Goal: Task Accomplishment & Management: Use online tool/utility

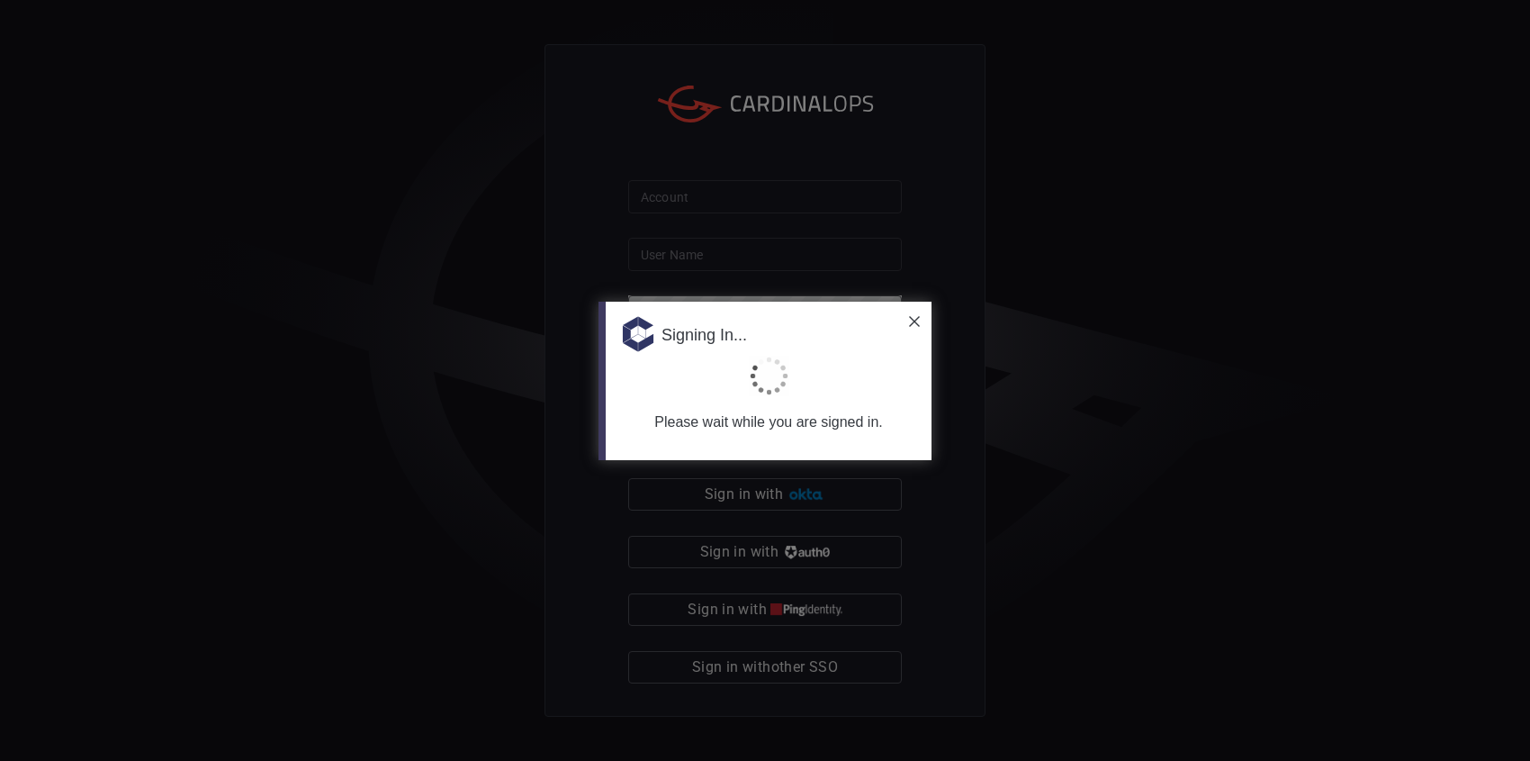
type input "[PERSON_NAME][EMAIL_ADDRESS][PERSON_NAME][DOMAIN_NAME]"
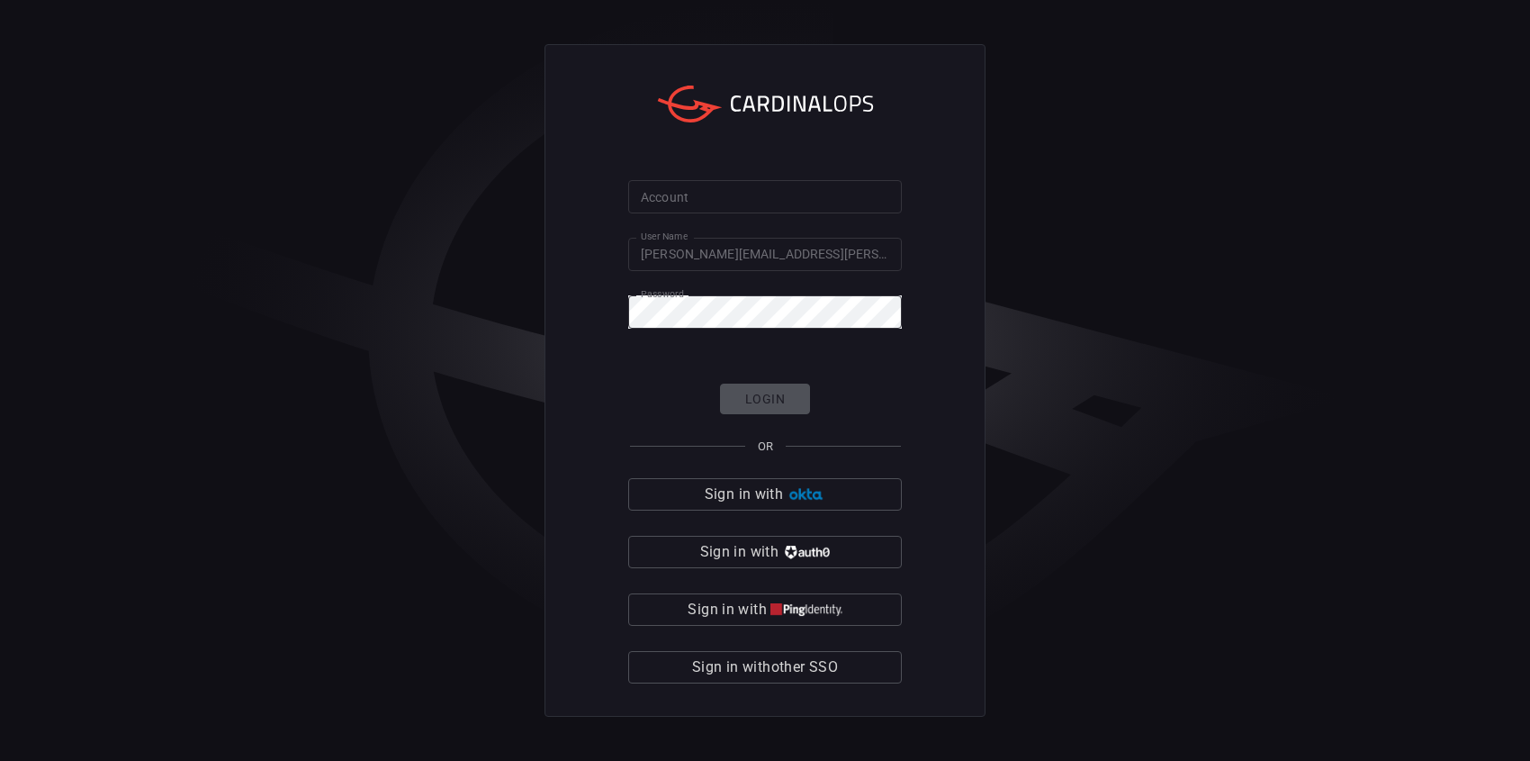
click at [970, 147] on div "Account Account User Name [PERSON_NAME][EMAIL_ADDRESS][PERSON_NAME][DOMAIN_NAME…" at bounding box center [765, 380] width 441 height 673
click at [536, 187] on div "Account Account User Name [PERSON_NAME][EMAIL_ADDRESS][PERSON_NAME][DOMAIN_NAME…" at bounding box center [765, 380] width 1530 height 761
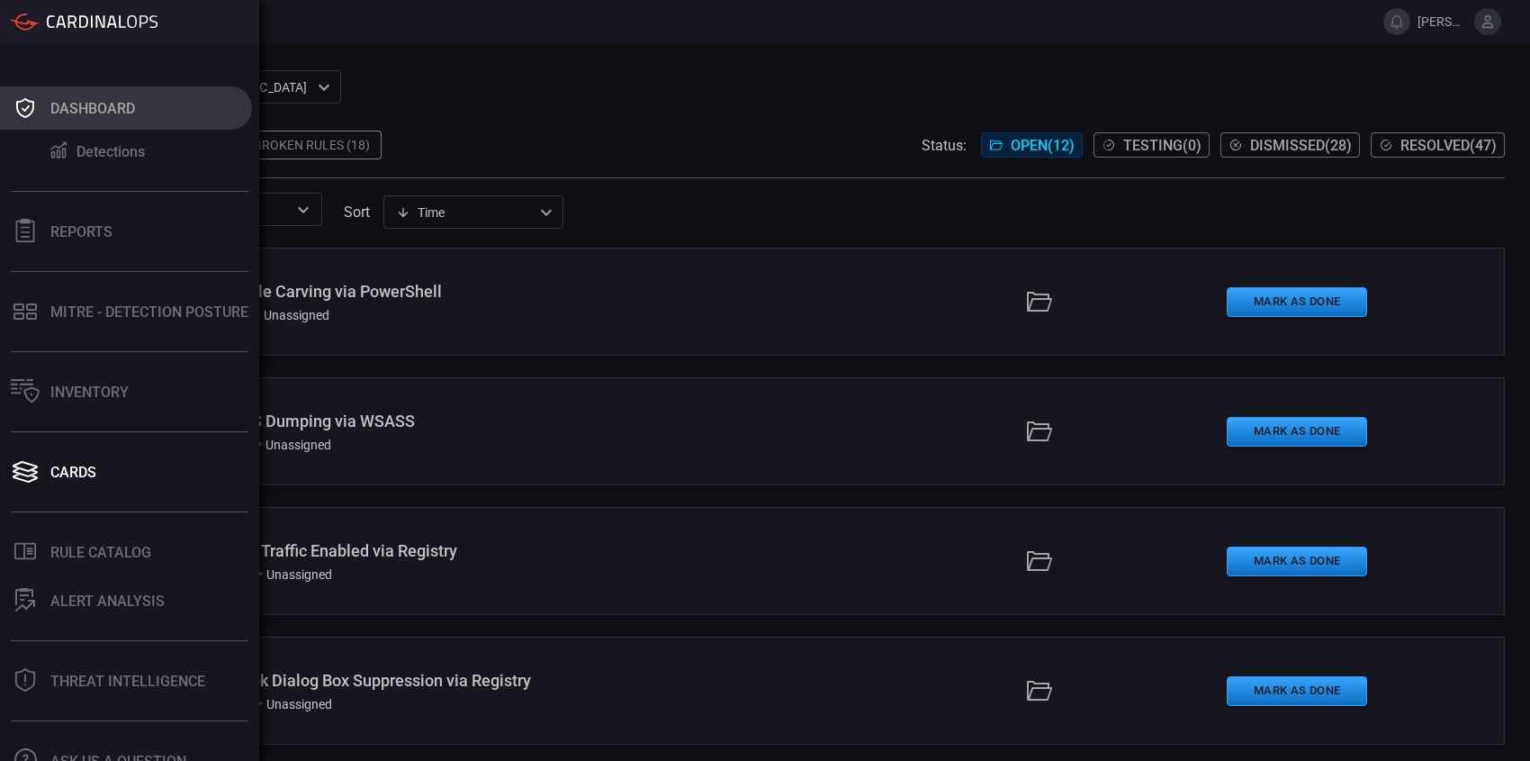
click at [34, 110] on icon at bounding box center [25, 107] width 29 height 25
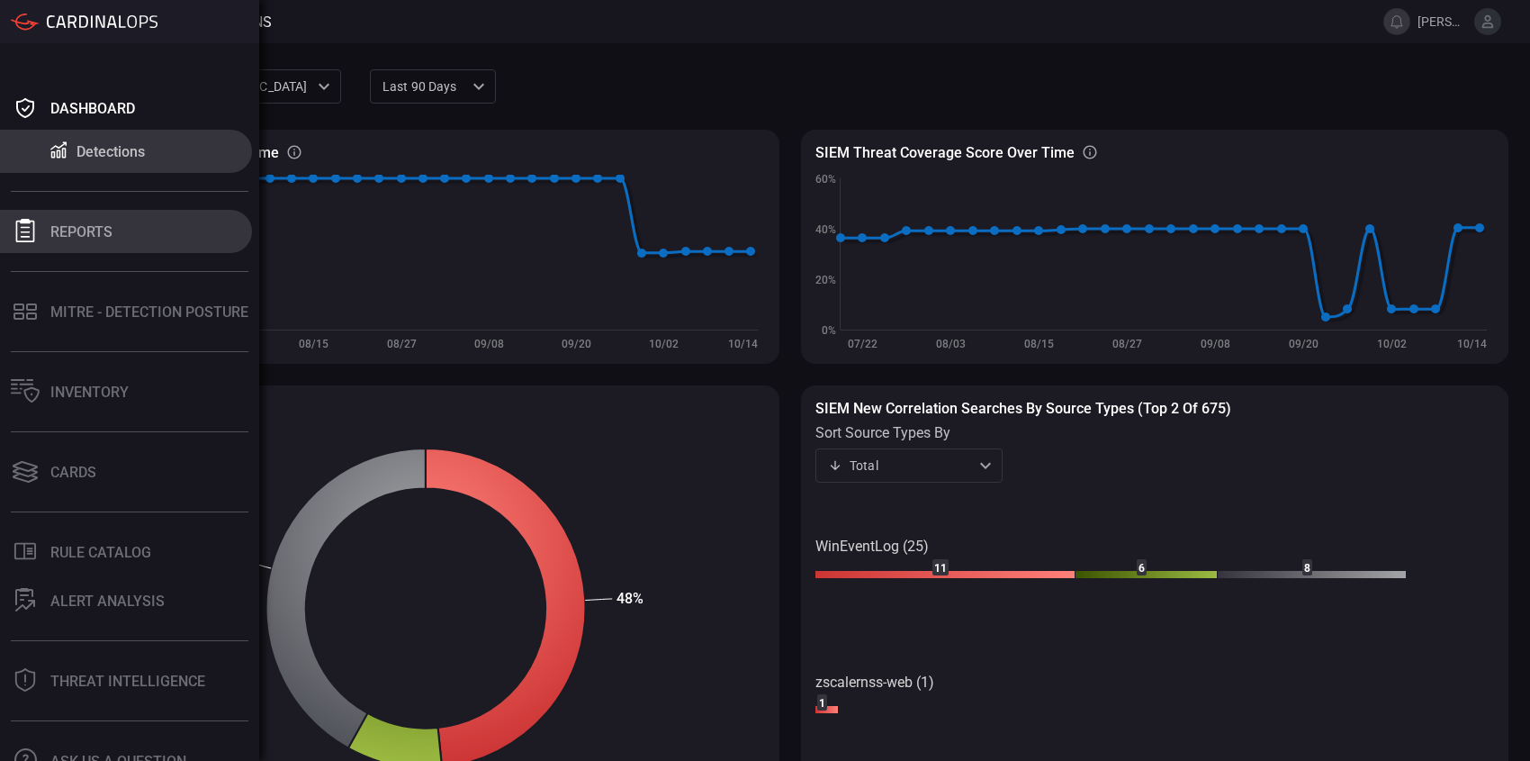
click at [94, 230] on div "Reports" at bounding box center [81, 231] width 62 height 17
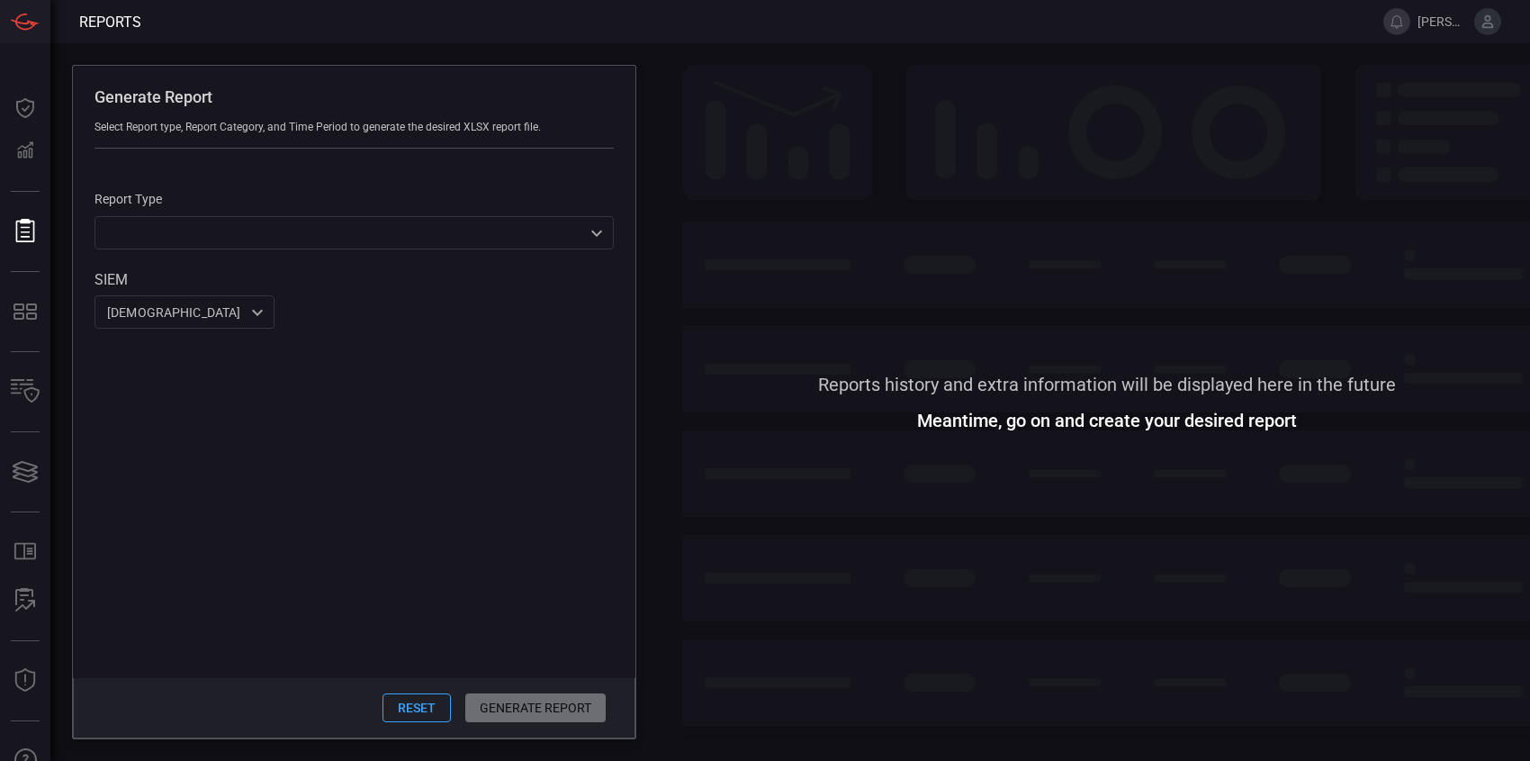
click at [970, 61] on div "Generate Report Select Report type, Report Category, and Time Period to generat…" at bounding box center [790, 401] width 1480 height 717
click at [832, 421] on div "Reports history and extra information will be displayed here in the future Mean…" at bounding box center [1106, 402] width 847 height 674
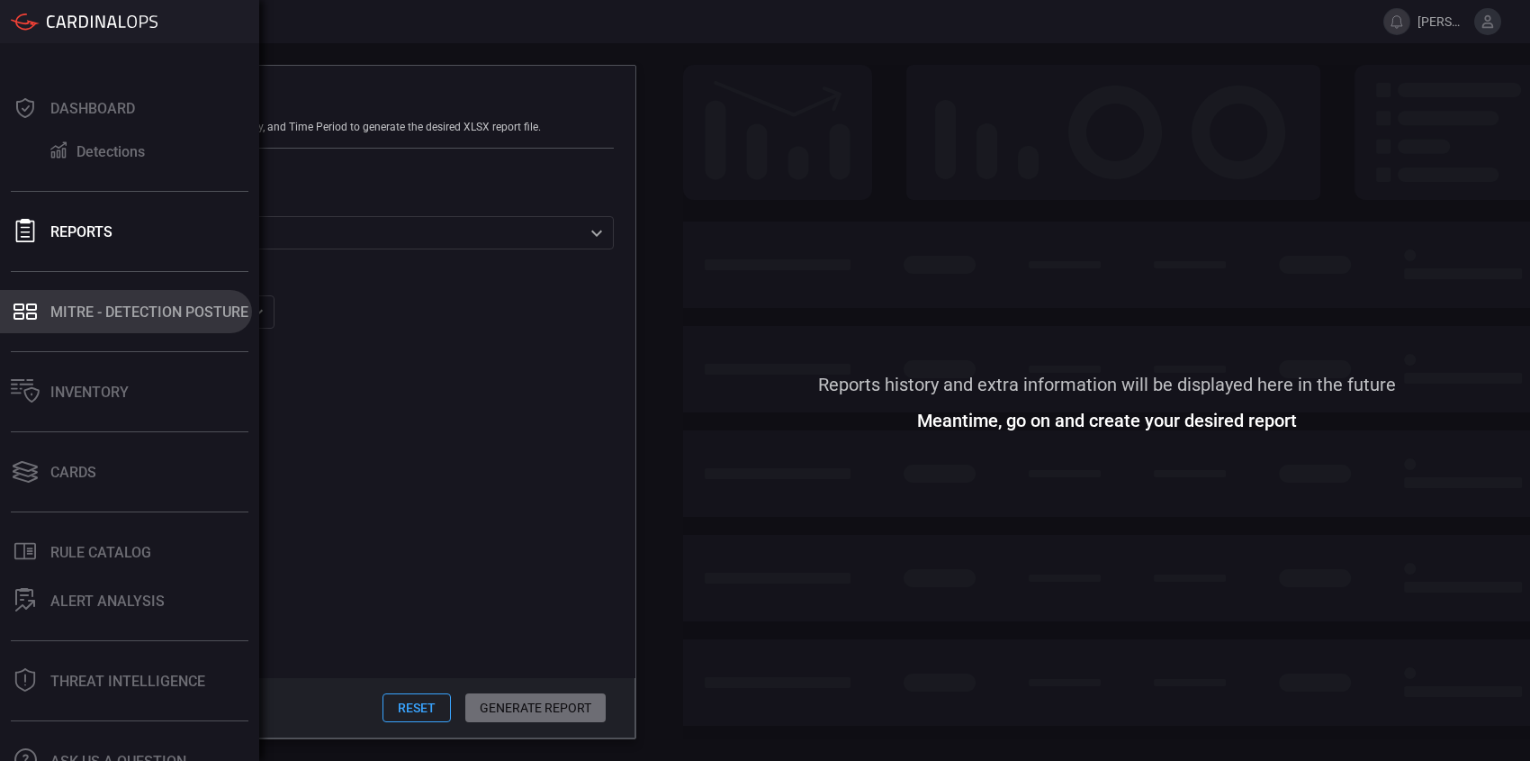
click at [89, 312] on div "MITRE - Detection Posture" at bounding box center [149, 311] width 198 height 17
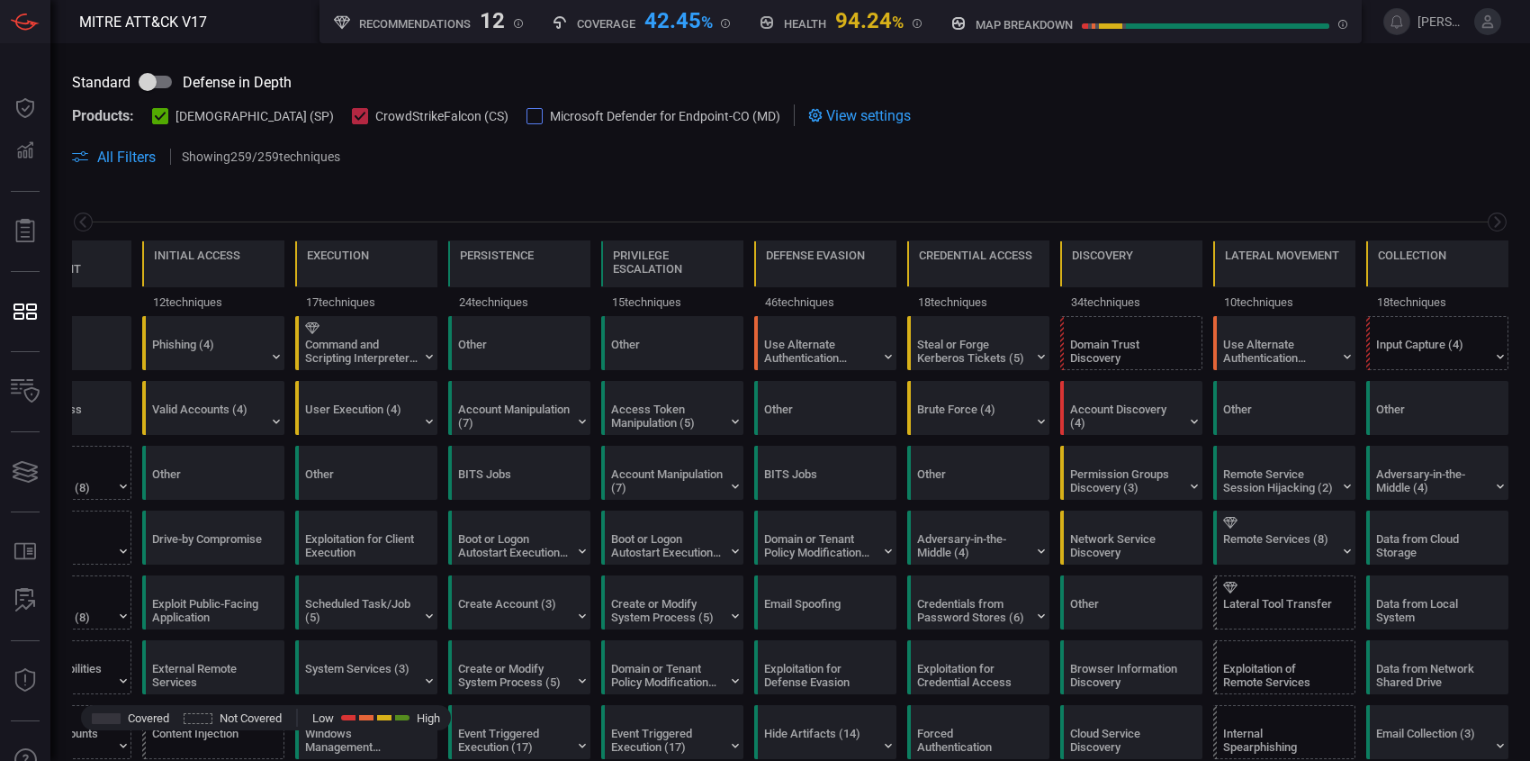
click at [355, 120] on icon at bounding box center [361, 117] width 12 height 12
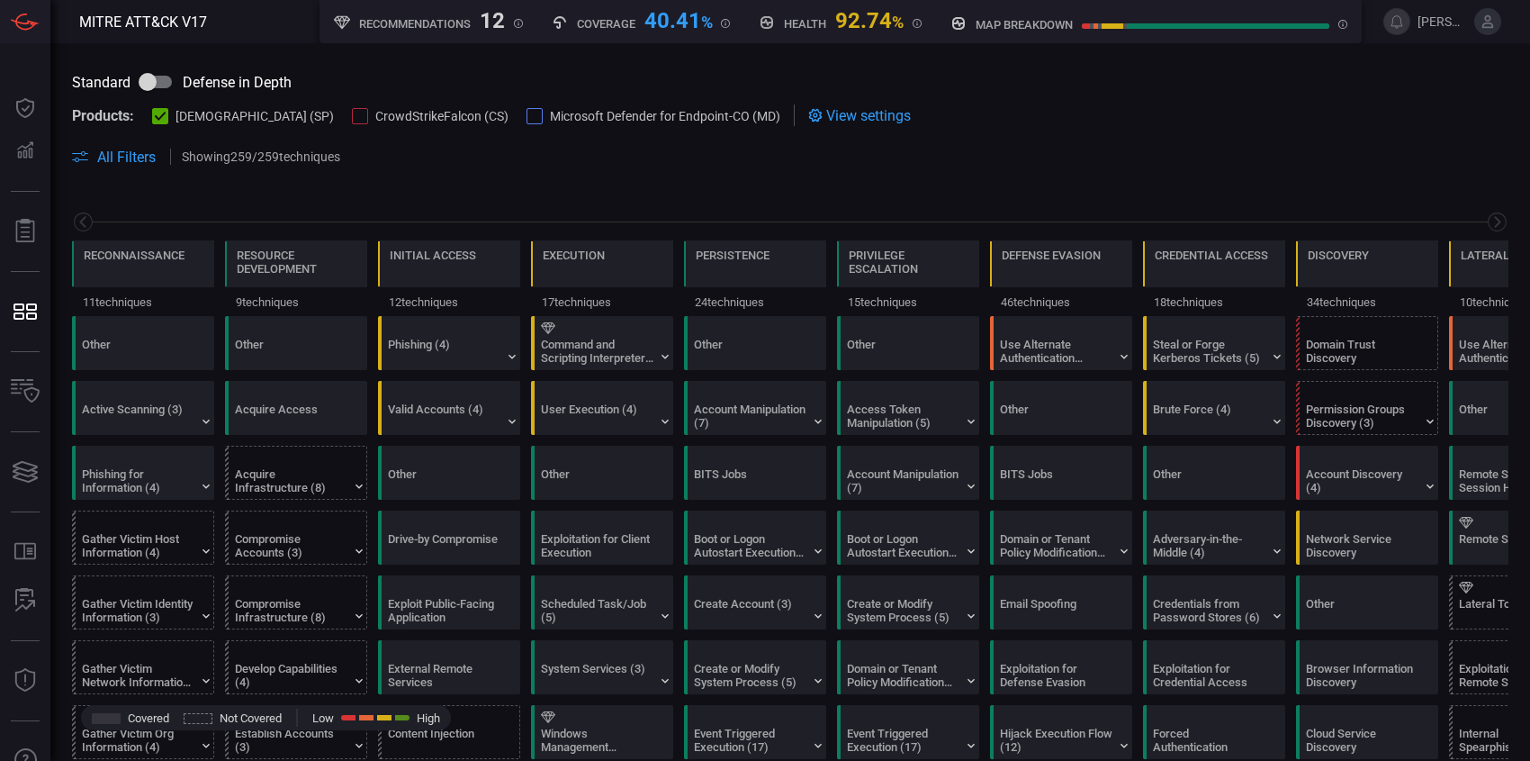
scroll to position [0, 236]
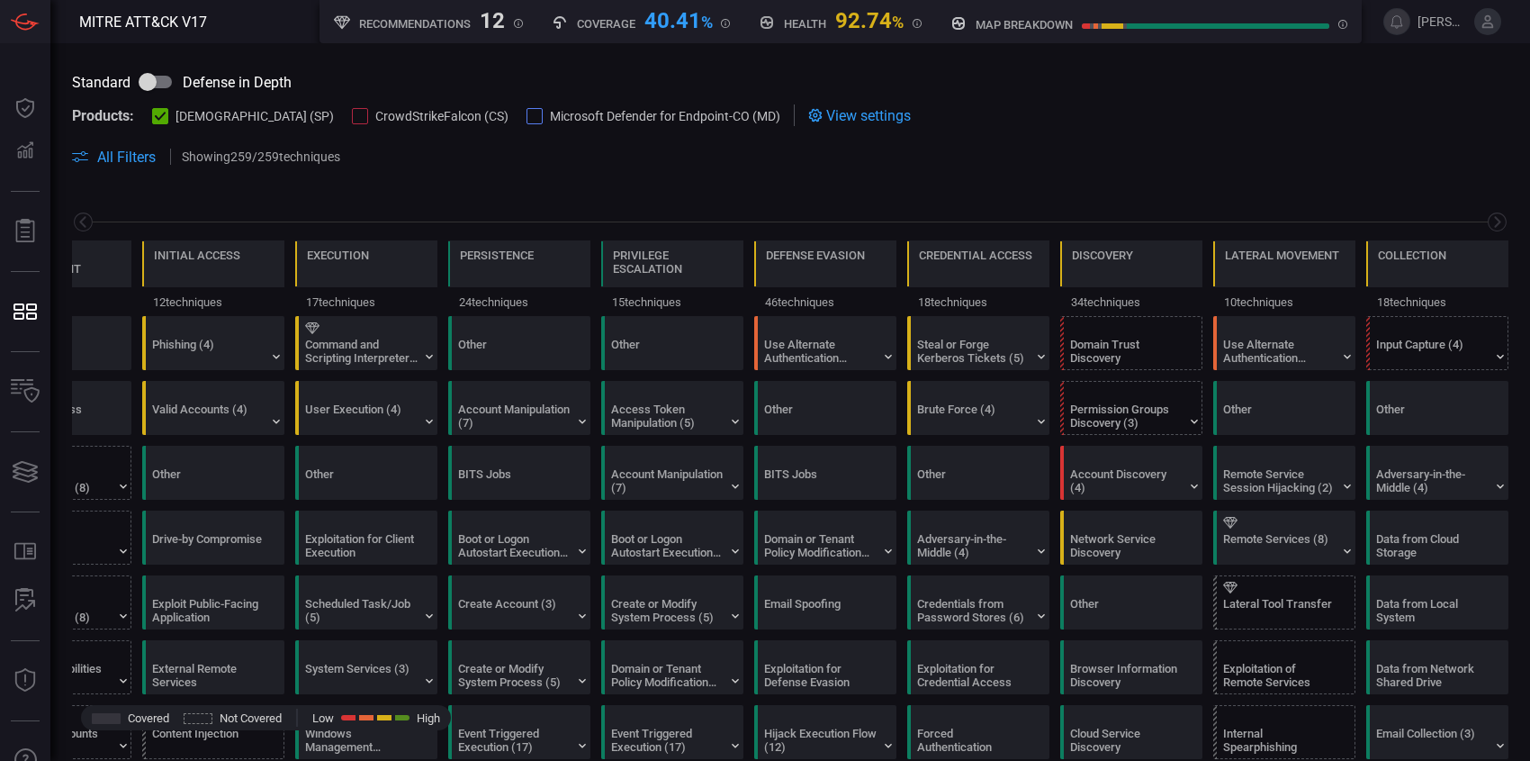
click at [352, 113] on div at bounding box center [360, 116] width 16 height 16
click at [527, 113] on div at bounding box center [535, 116] width 16 height 16
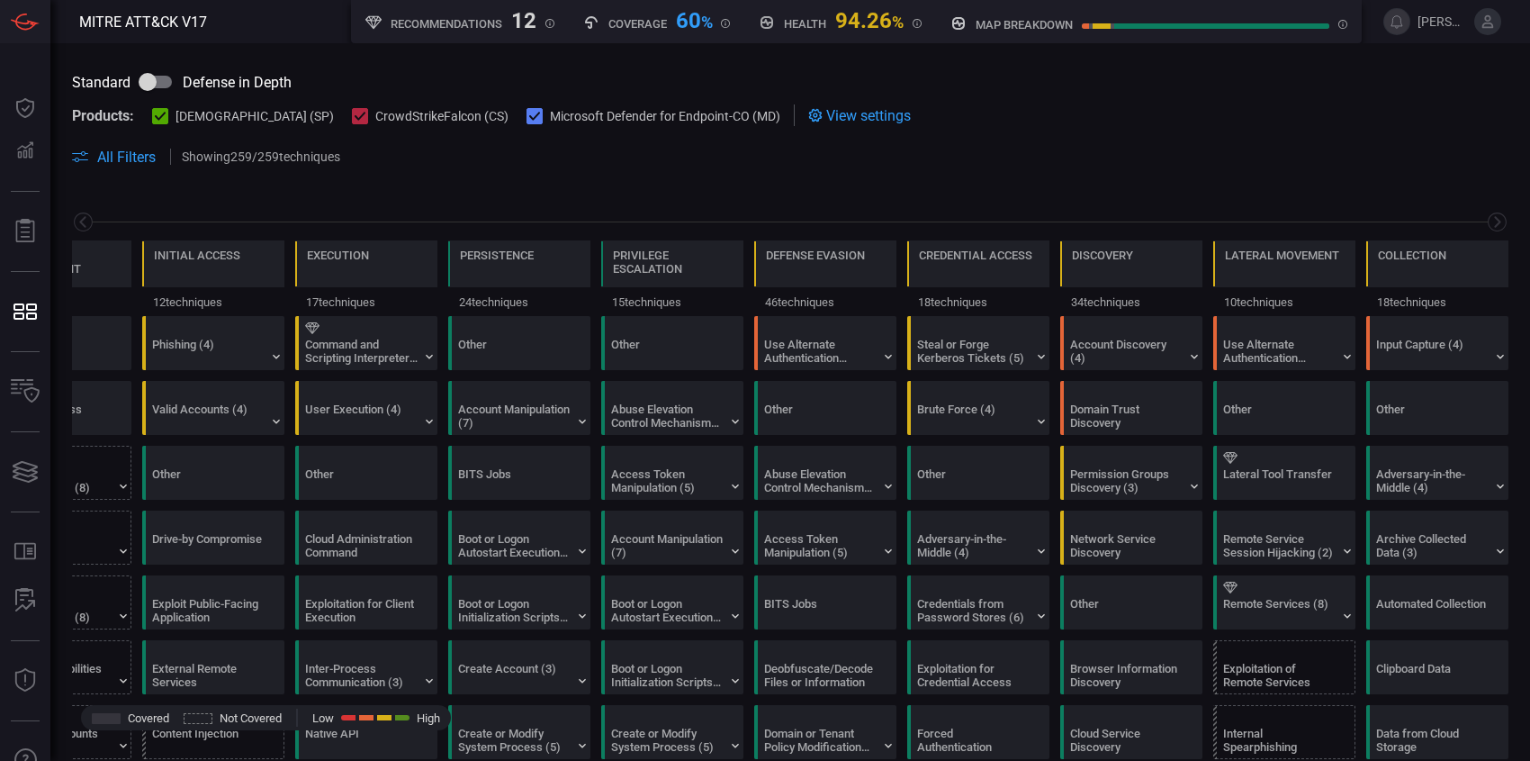
click at [529, 113] on icon at bounding box center [535, 117] width 12 height 12
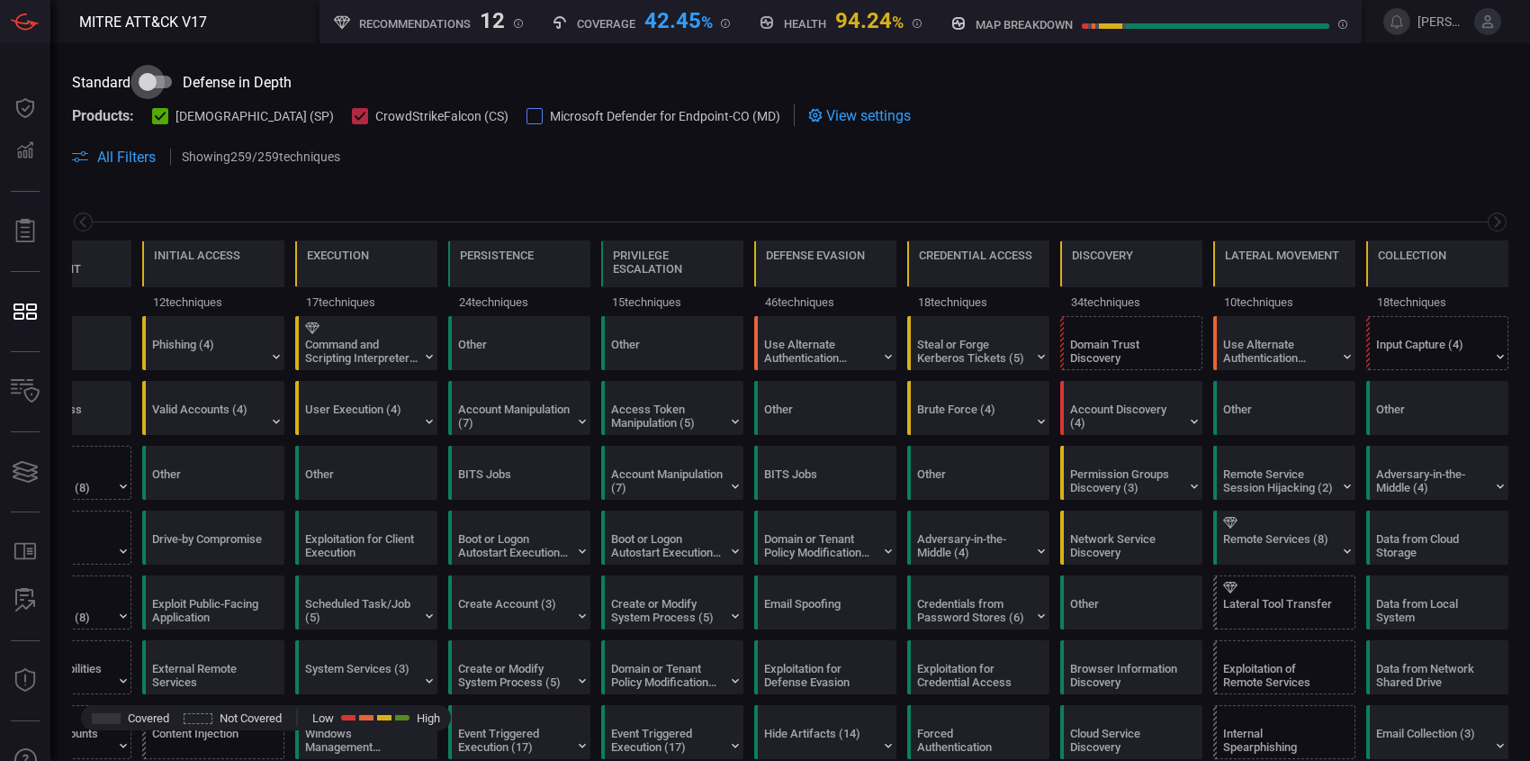
click at [157, 77] on input "checkbox" at bounding box center [147, 82] width 103 height 34
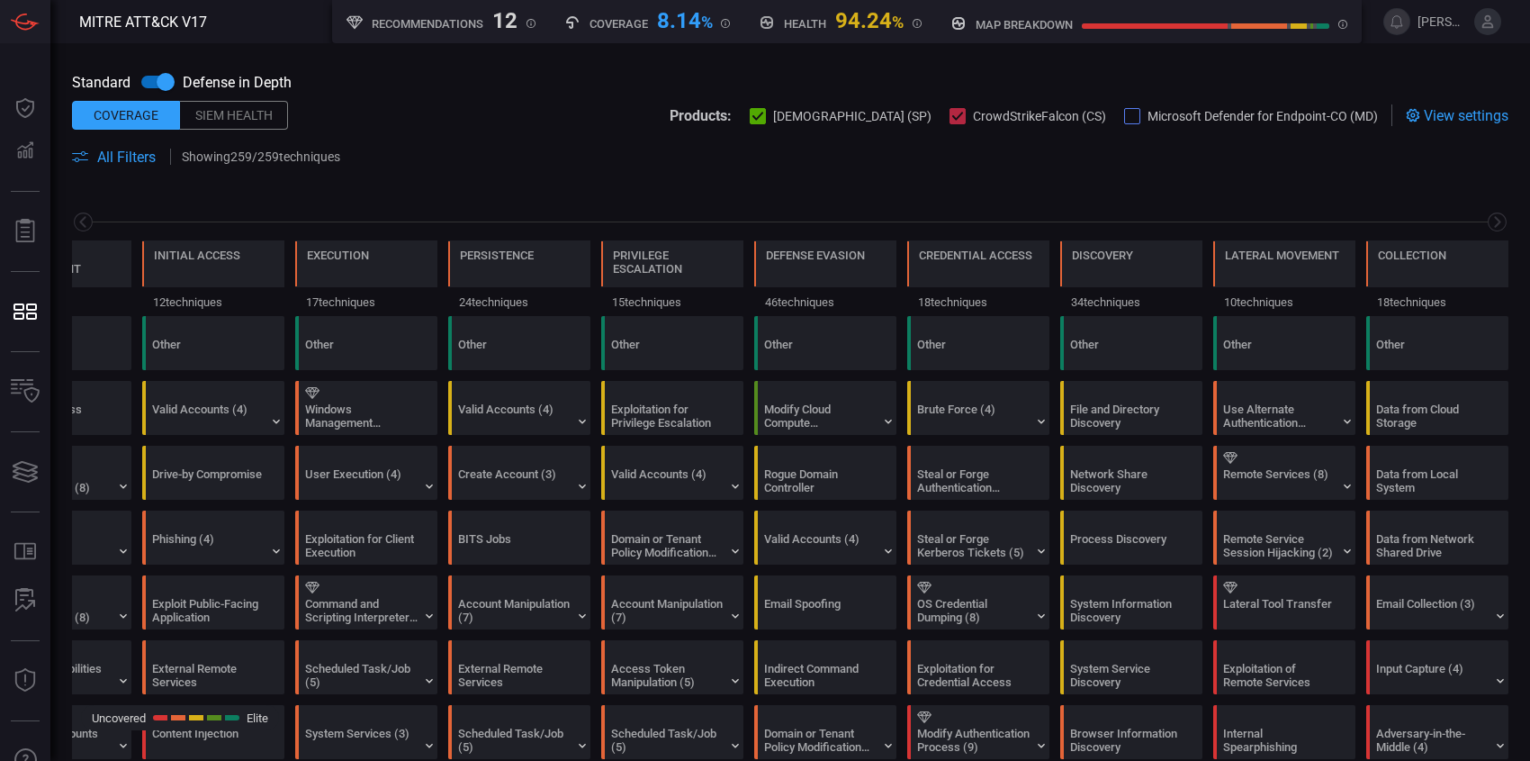
click at [158, 74] on input "checkbox" at bounding box center [165, 82] width 103 height 34
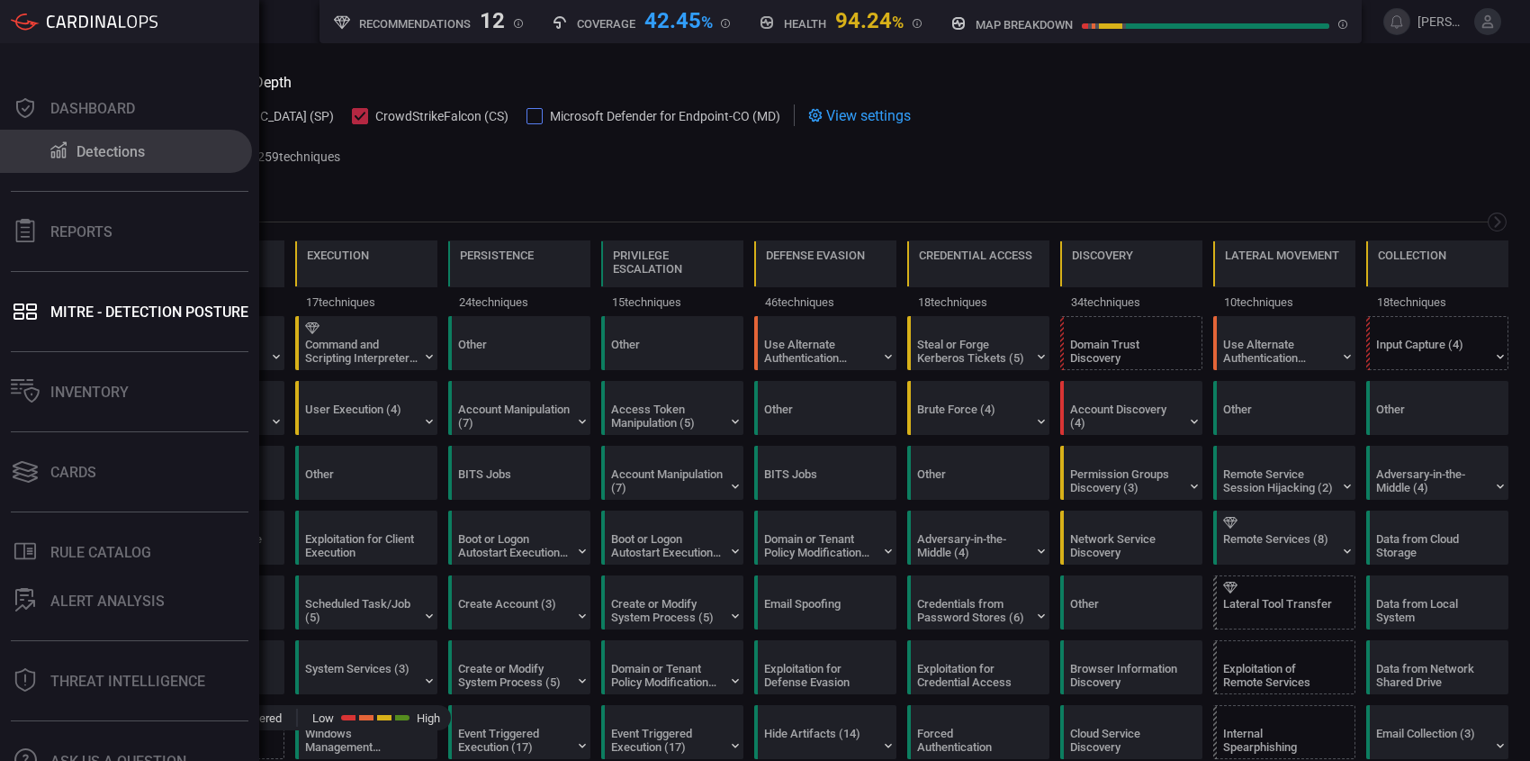
click at [75, 152] on button "Detections" at bounding box center [126, 151] width 252 height 43
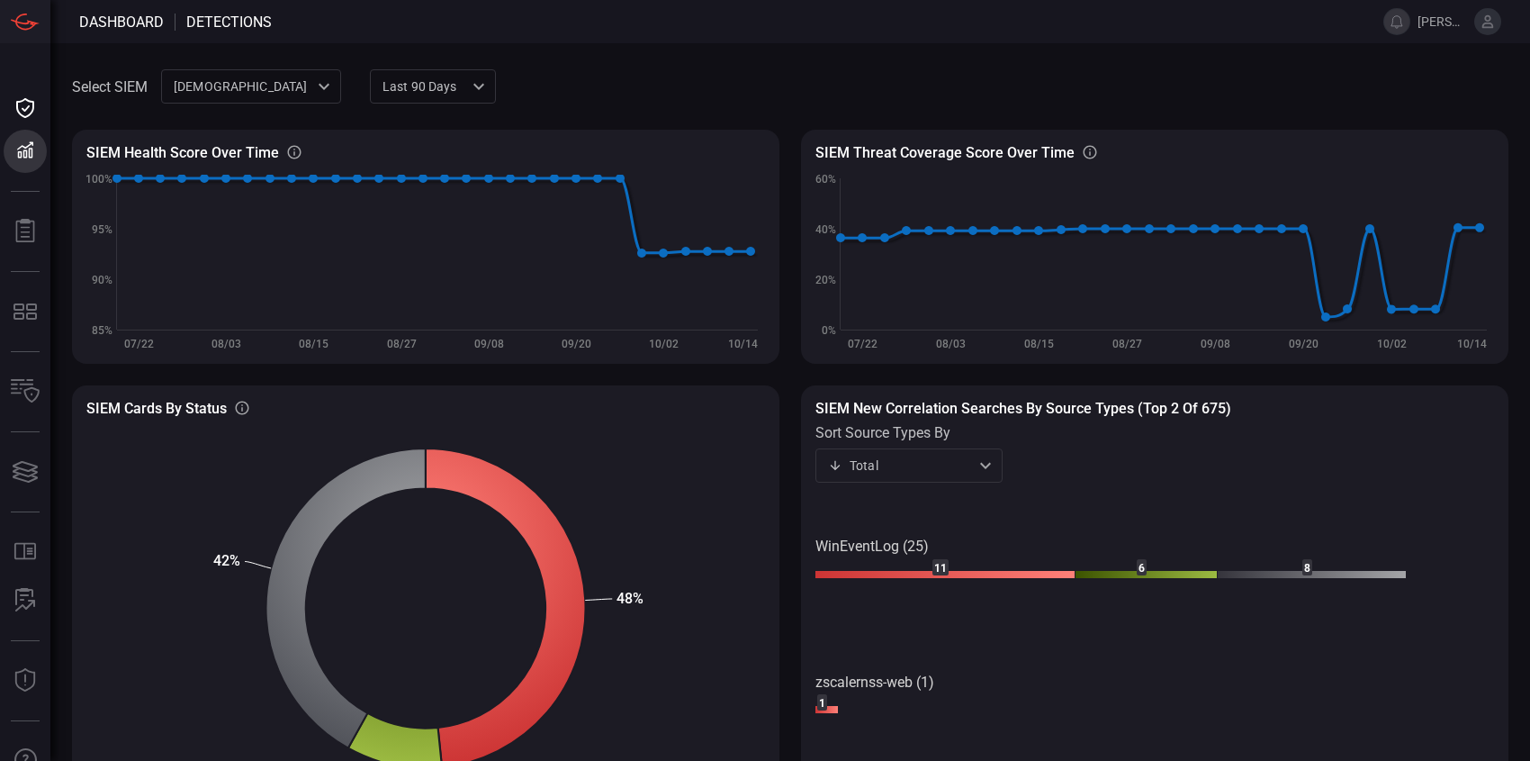
type button "/dashboard/detections"
click at [695, 55] on div "Select SIEM cardinalops 8a85017a-fd64-46c8-87bb-16e3004a458b ​ Last 90 days qua…" at bounding box center [790, 401] width 1480 height 717
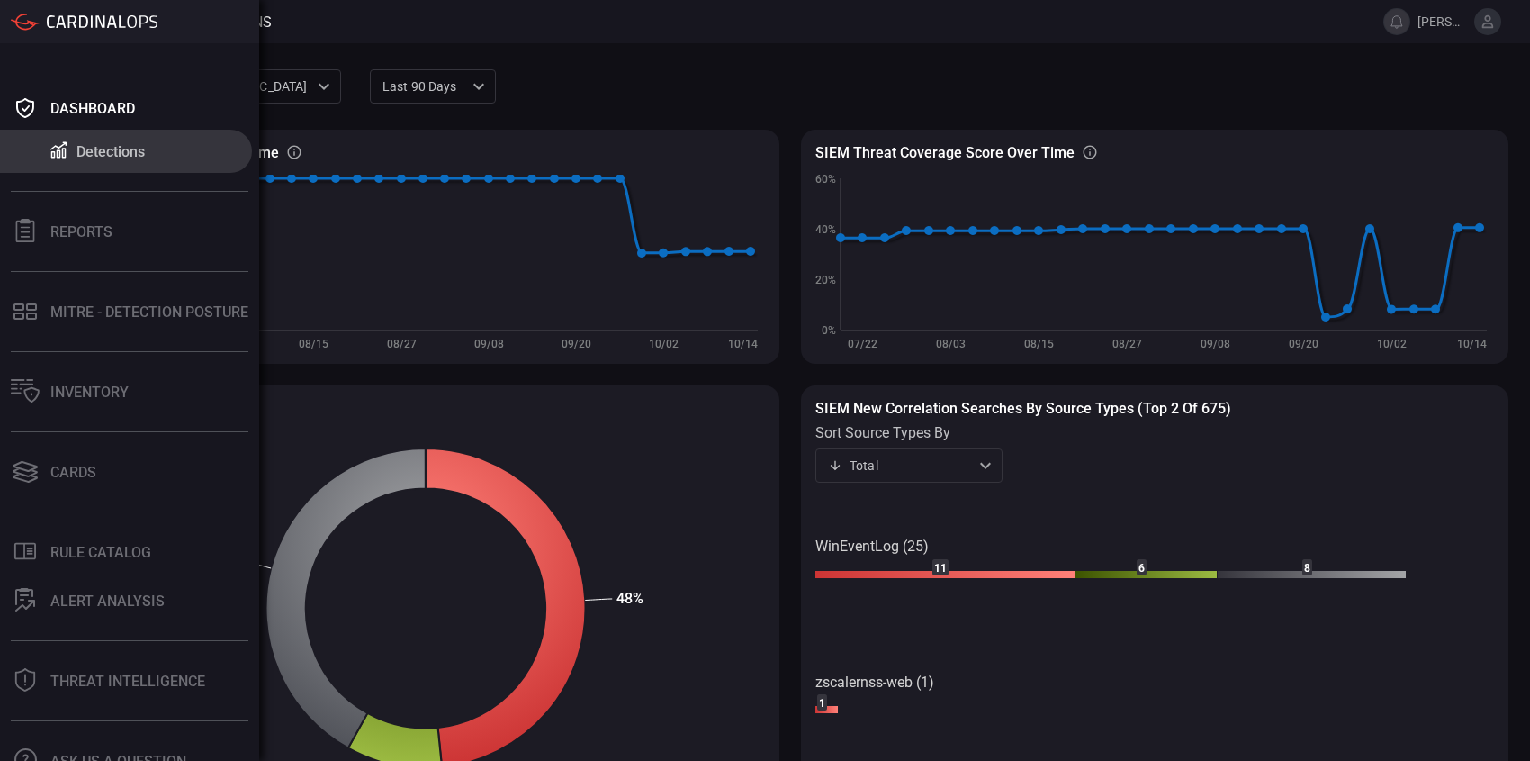
click at [107, 151] on div "Detections" at bounding box center [111, 151] width 68 height 17
click at [101, 114] on div "Dashboard" at bounding box center [92, 108] width 85 height 17
click at [103, 317] on div "MITRE - Detection Posture" at bounding box center [149, 311] width 198 height 17
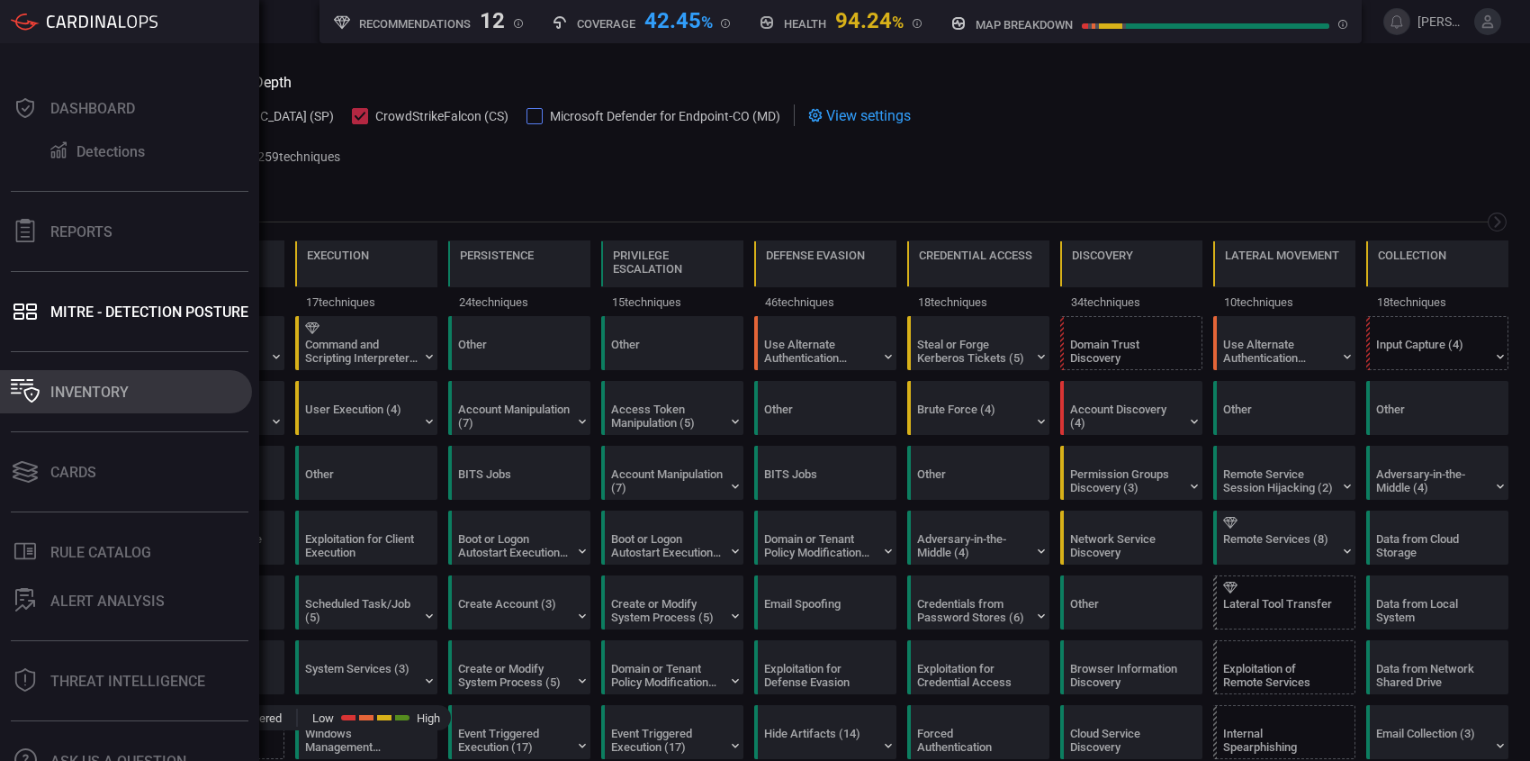
click at [69, 396] on div "Inventory" at bounding box center [89, 391] width 78 height 17
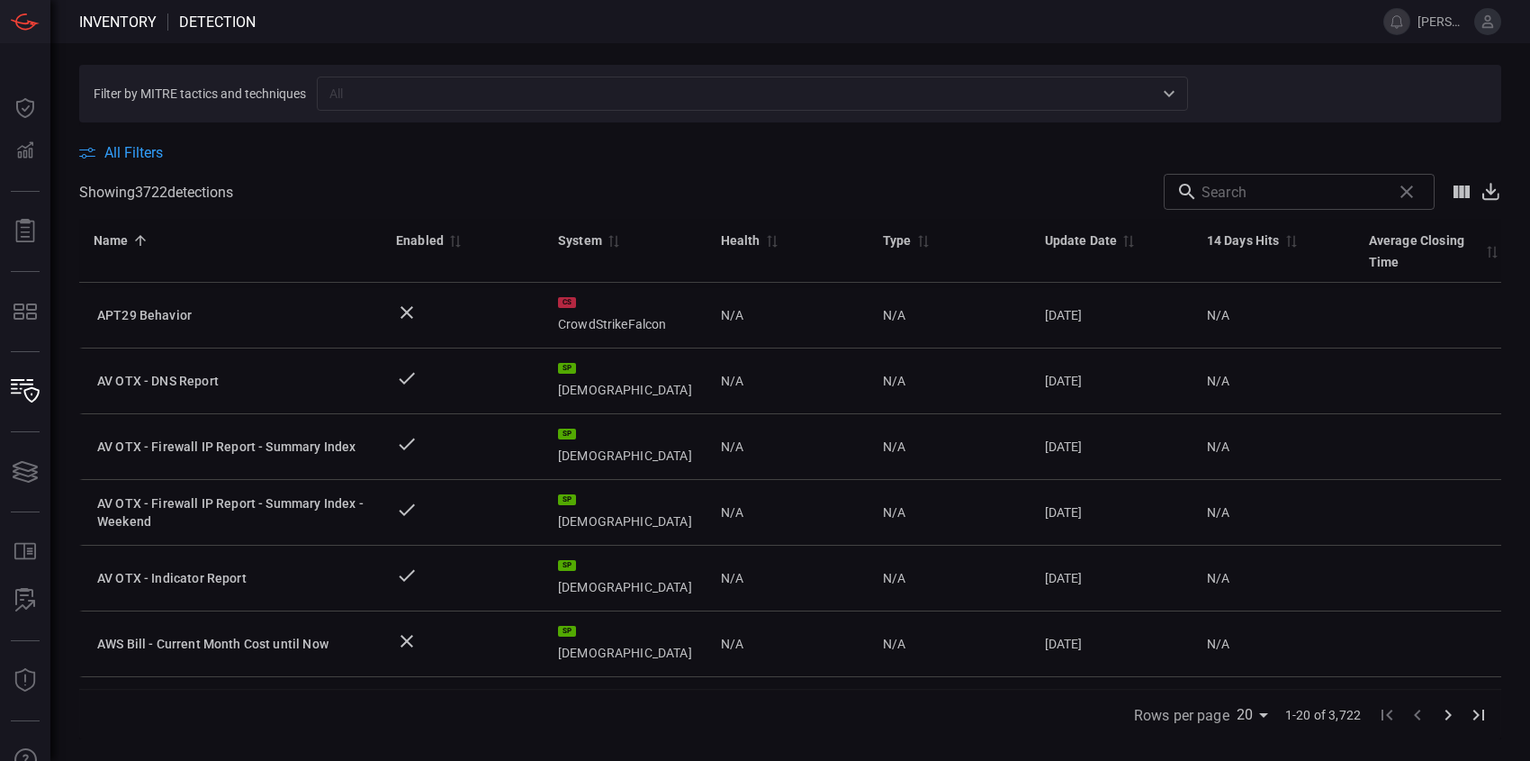
click at [1486, 23] on icon at bounding box center [1489, 21] width 12 height 13
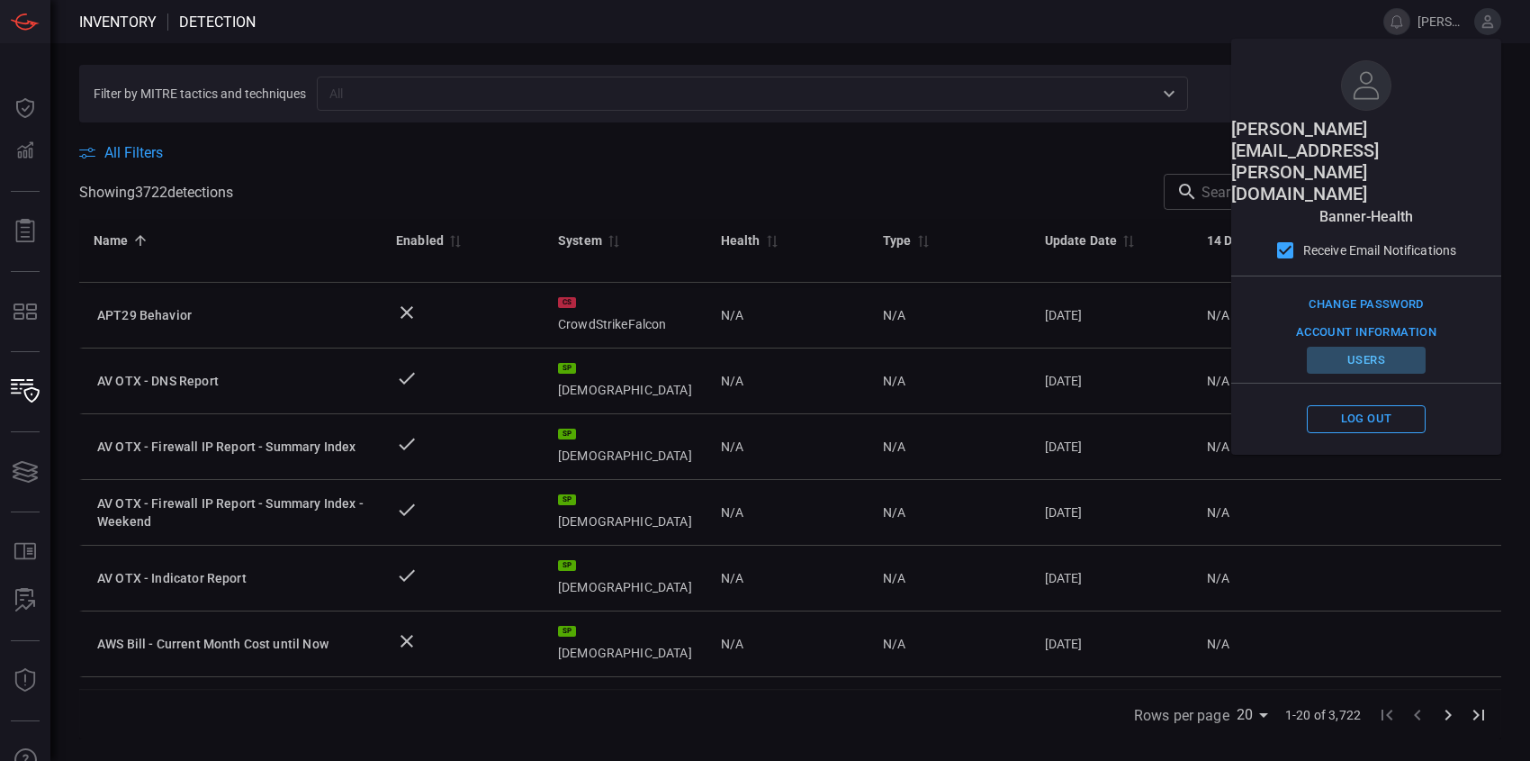
click at [1370, 347] on button "Users" at bounding box center [1366, 361] width 119 height 28
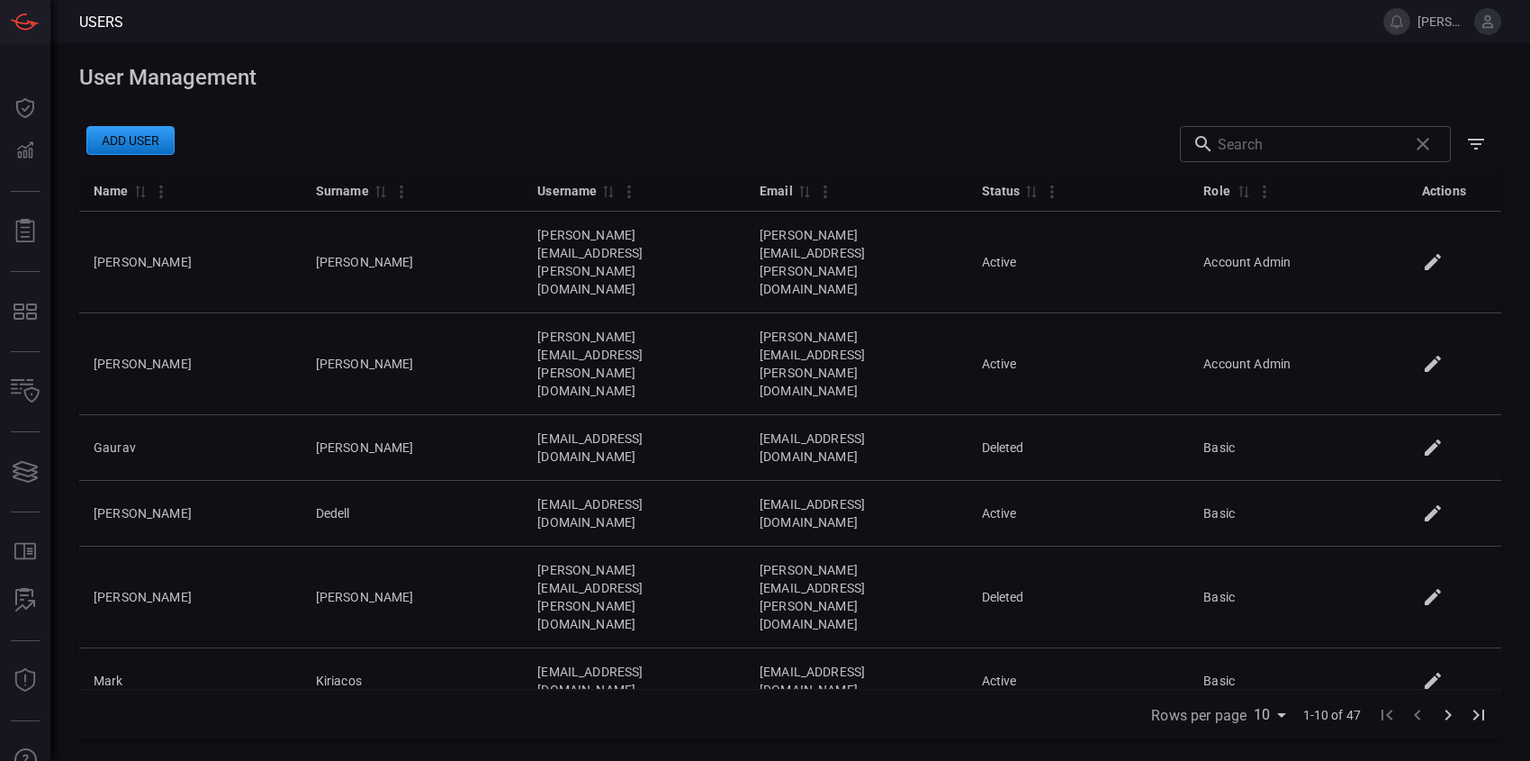
click at [1487, 25] on icon at bounding box center [1488, 22] width 16 height 16
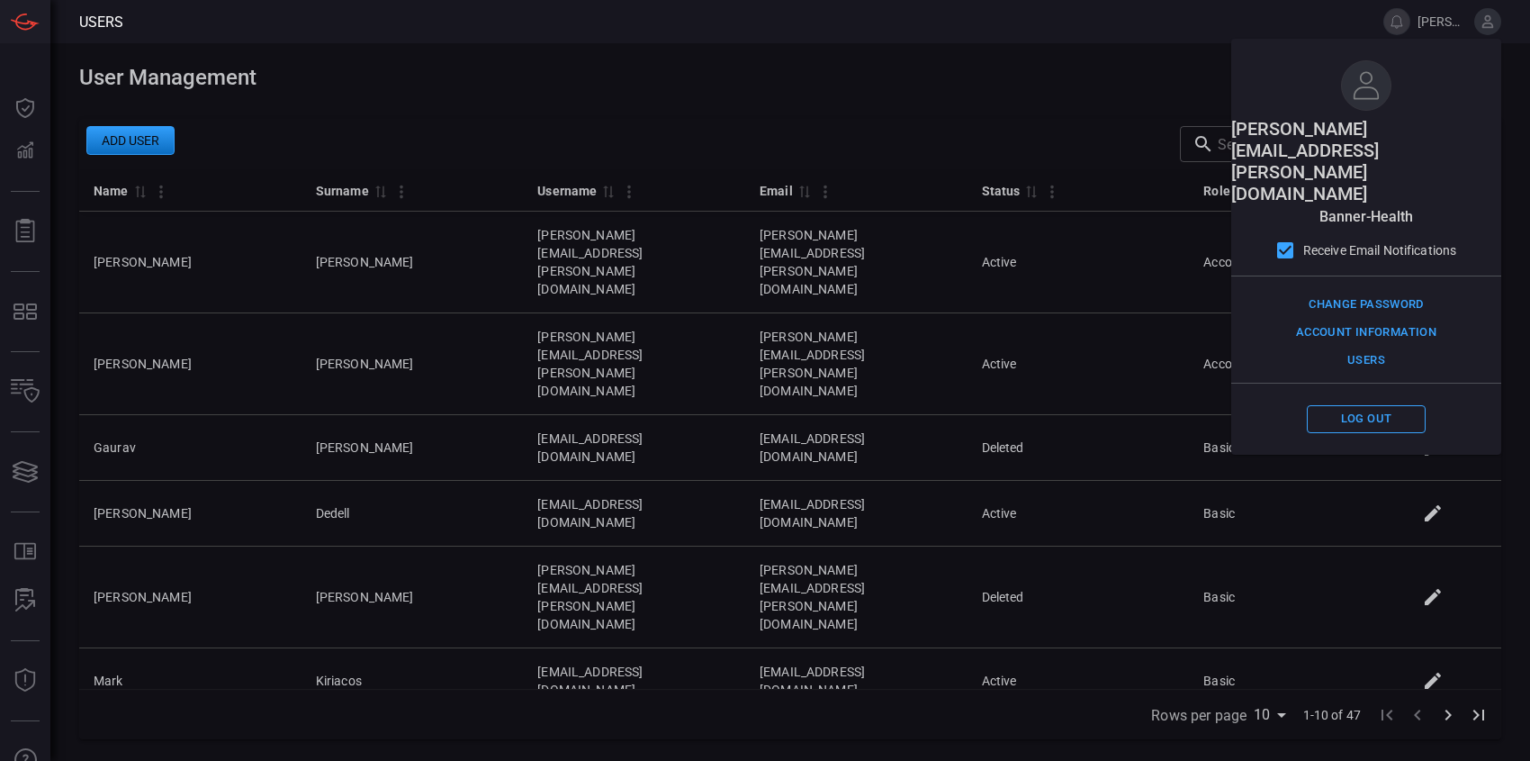
click at [966, 75] on h1 "User Management" at bounding box center [790, 77] width 1422 height 25
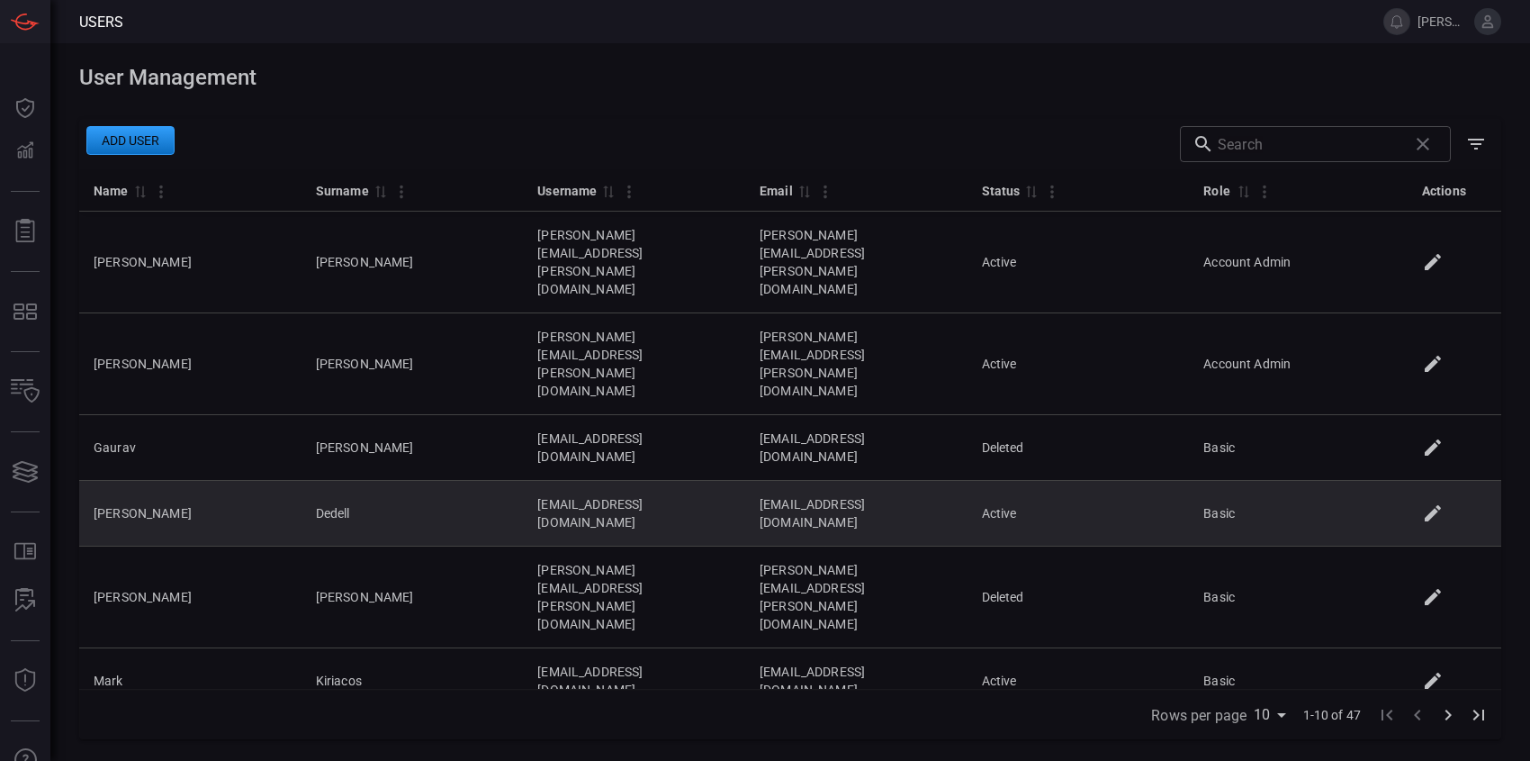
click at [1432, 505] on icon at bounding box center [1433, 513] width 16 height 16
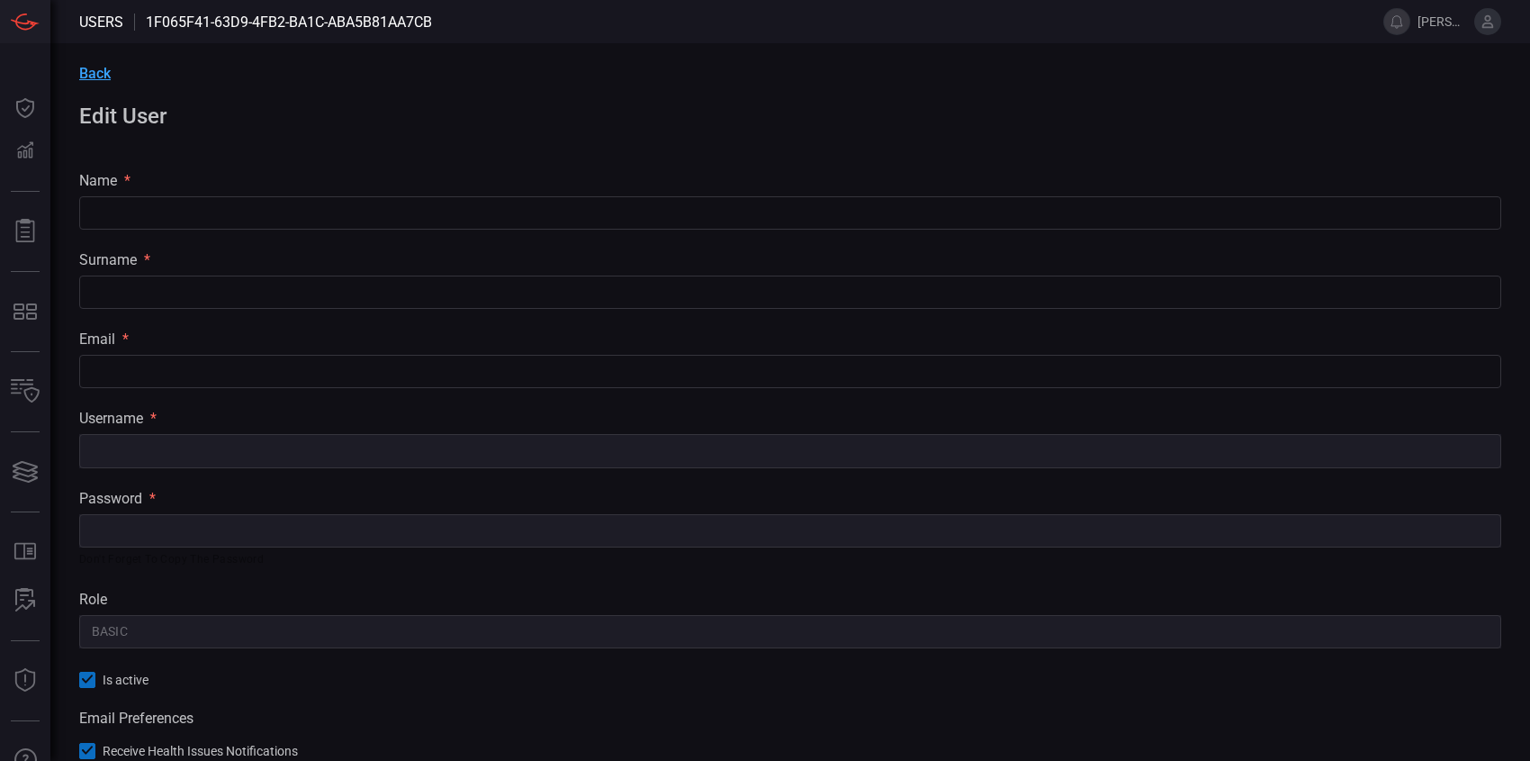
type input "[PERSON_NAME]"
type input "Dedell"
type input "[EMAIL_ADDRESS][DOMAIN_NAME]"
type input "Basic"
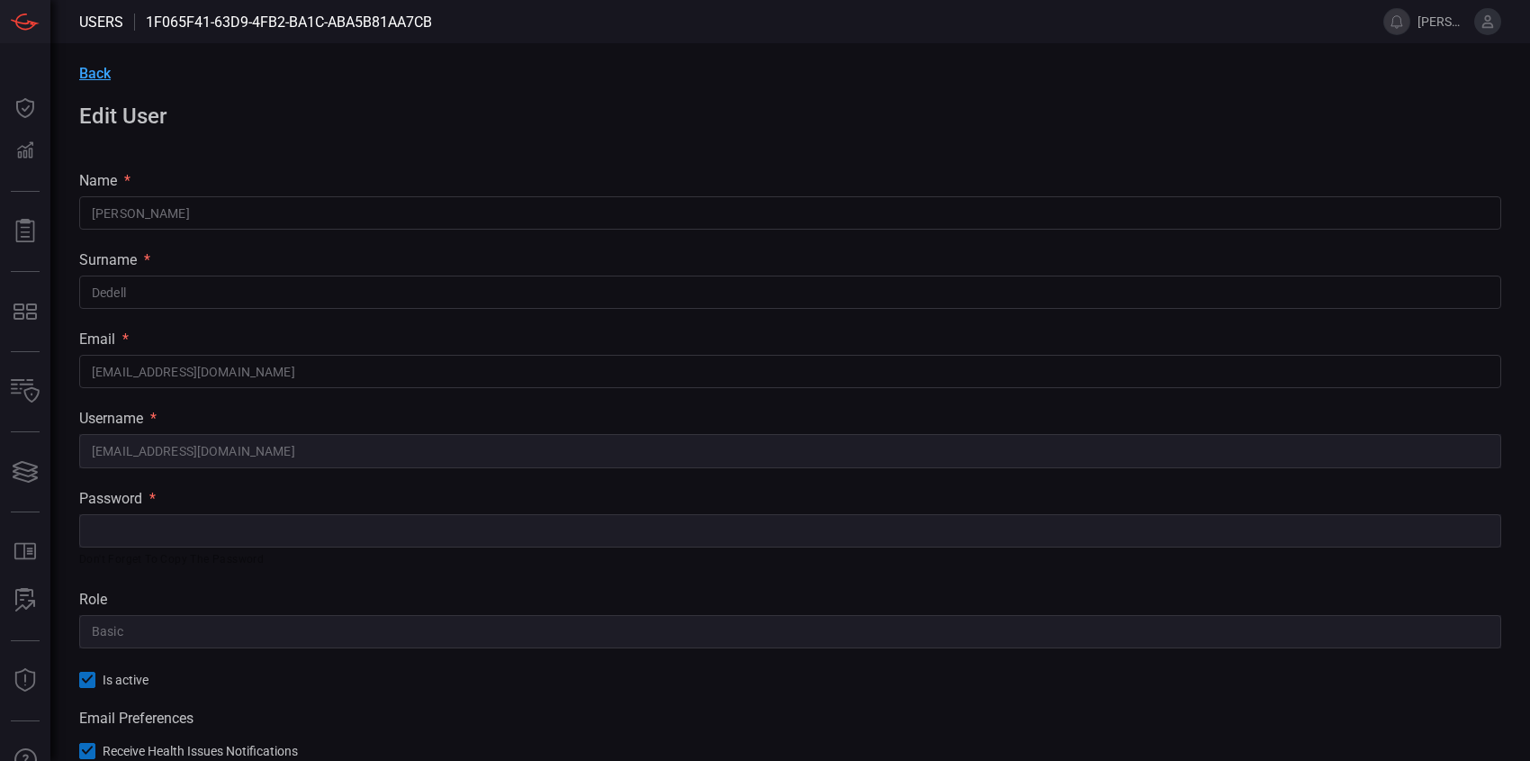
click at [93, 75] on span "Back" at bounding box center [95, 73] width 32 height 17
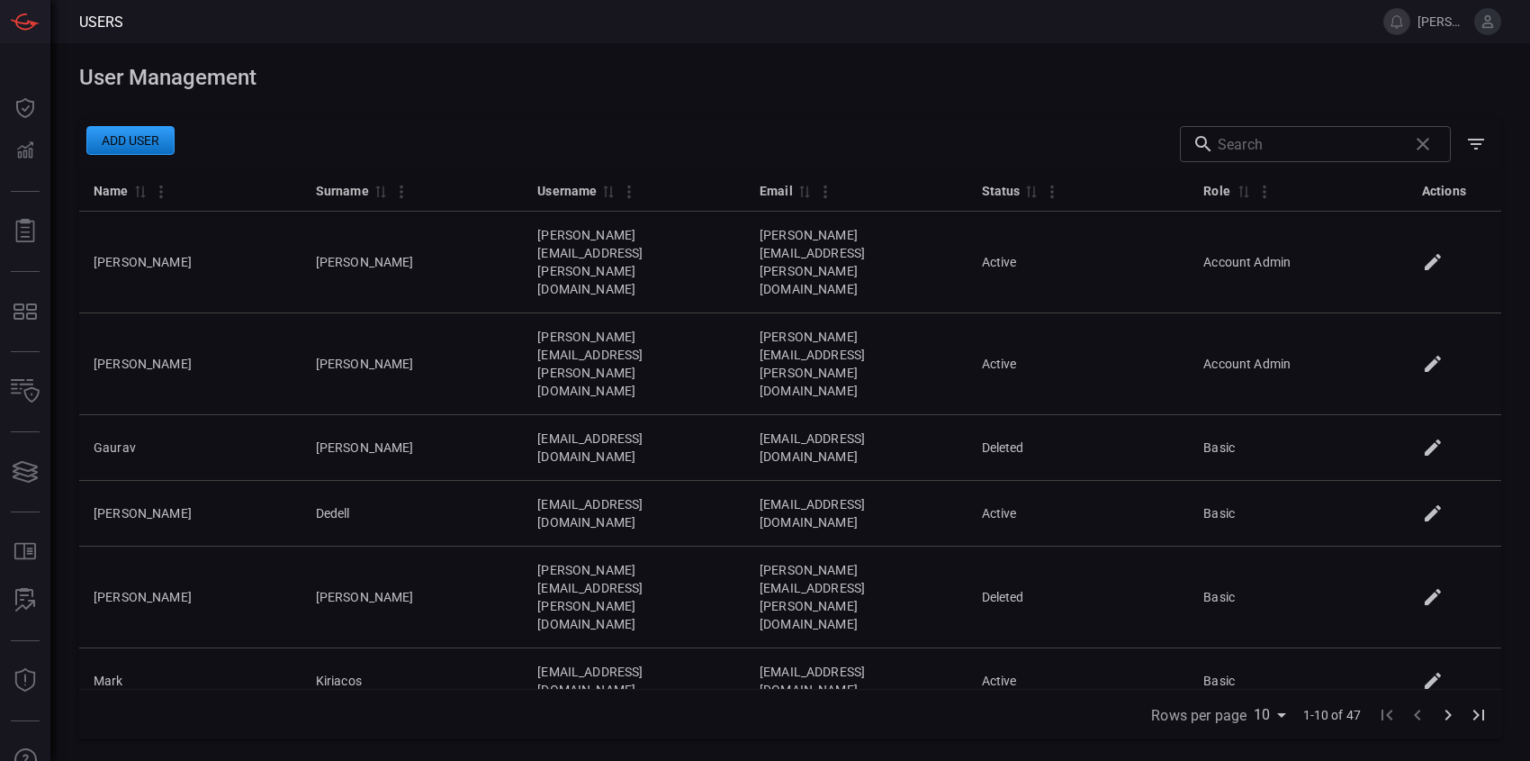
scroll to position [1, 0]
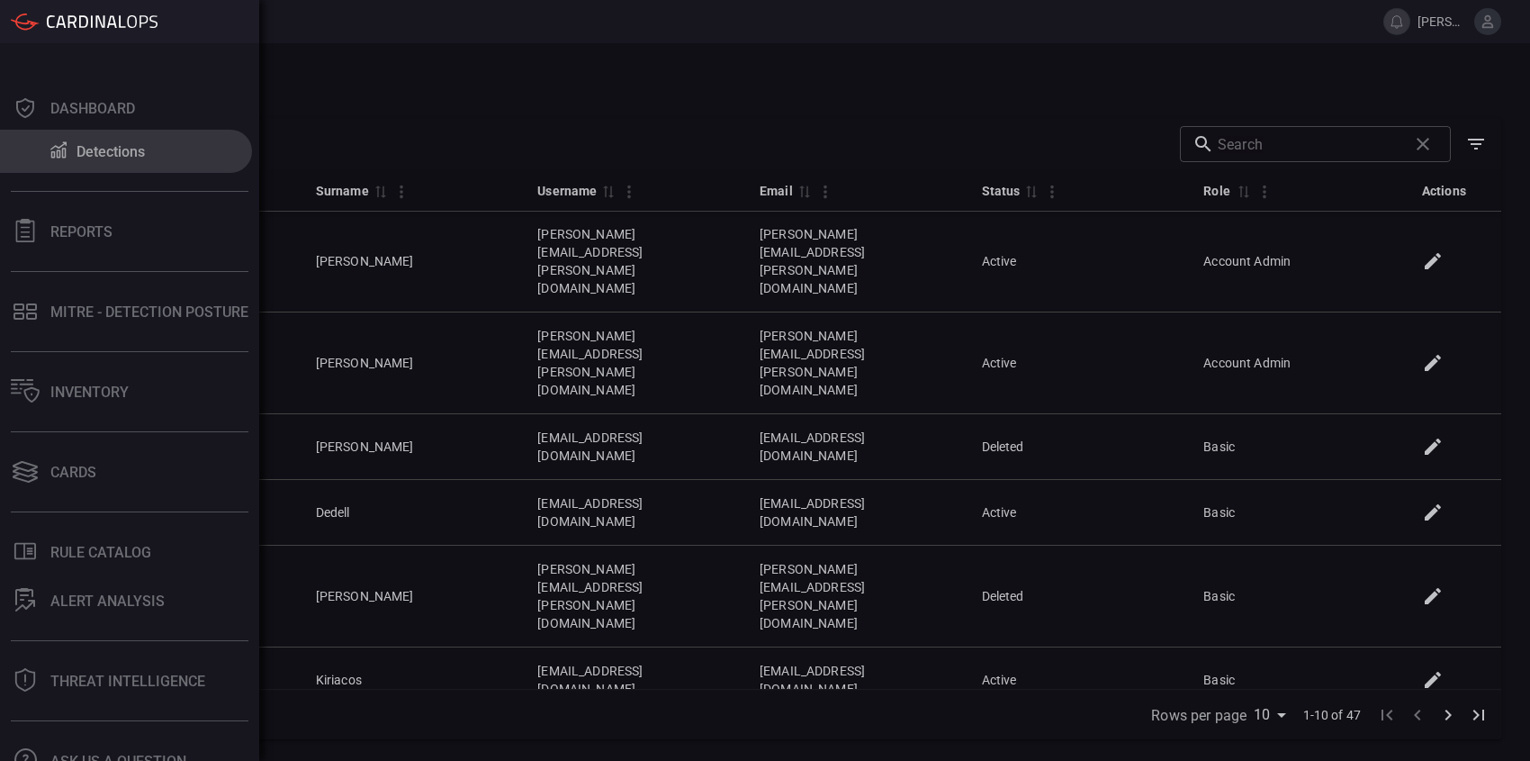
click at [44, 153] on button "Detections" at bounding box center [126, 151] width 252 height 43
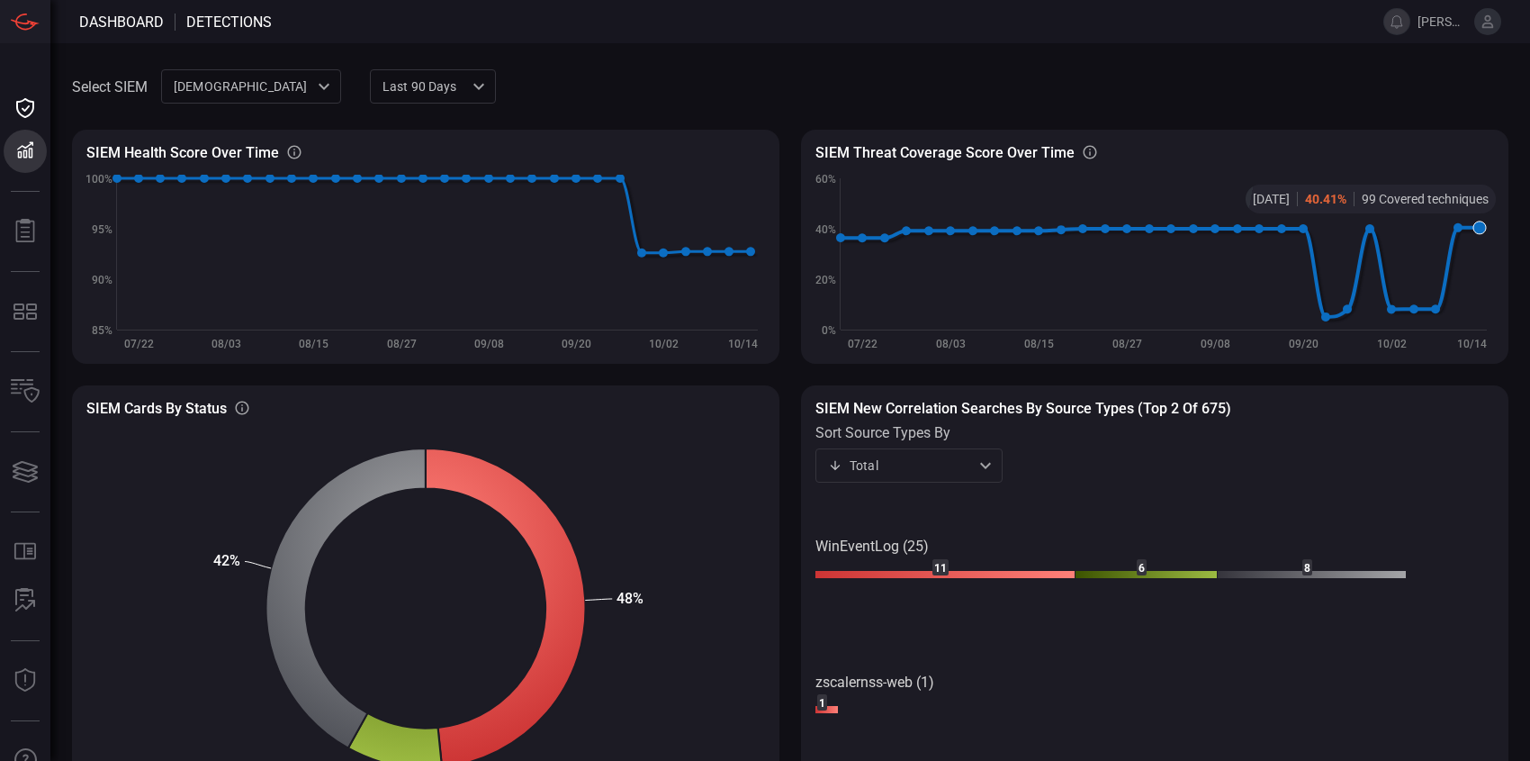
type button "/dashboard/detections"
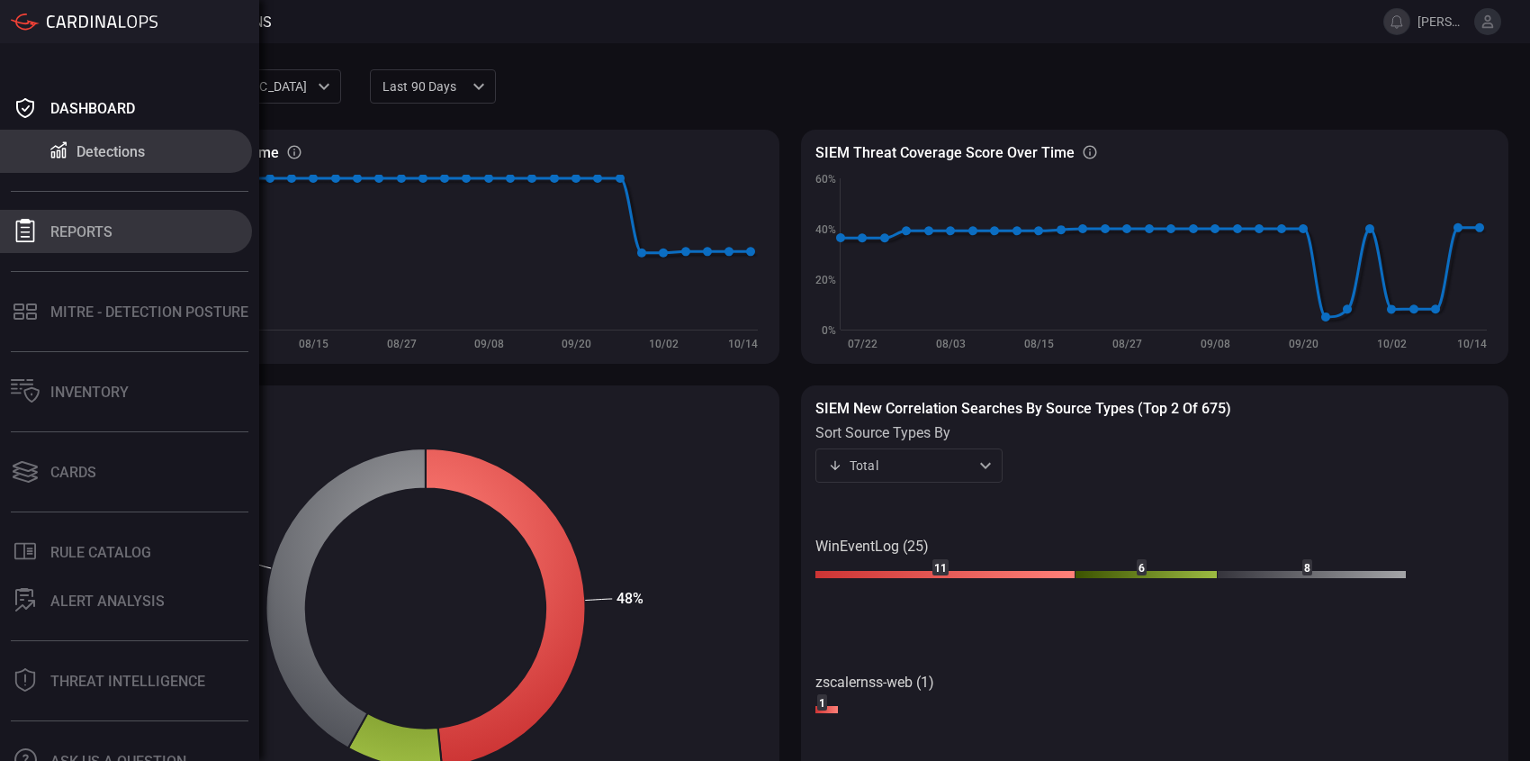
click at [88, 226] on div "Reports" at bounding box center [81, 231] width 62 height 17
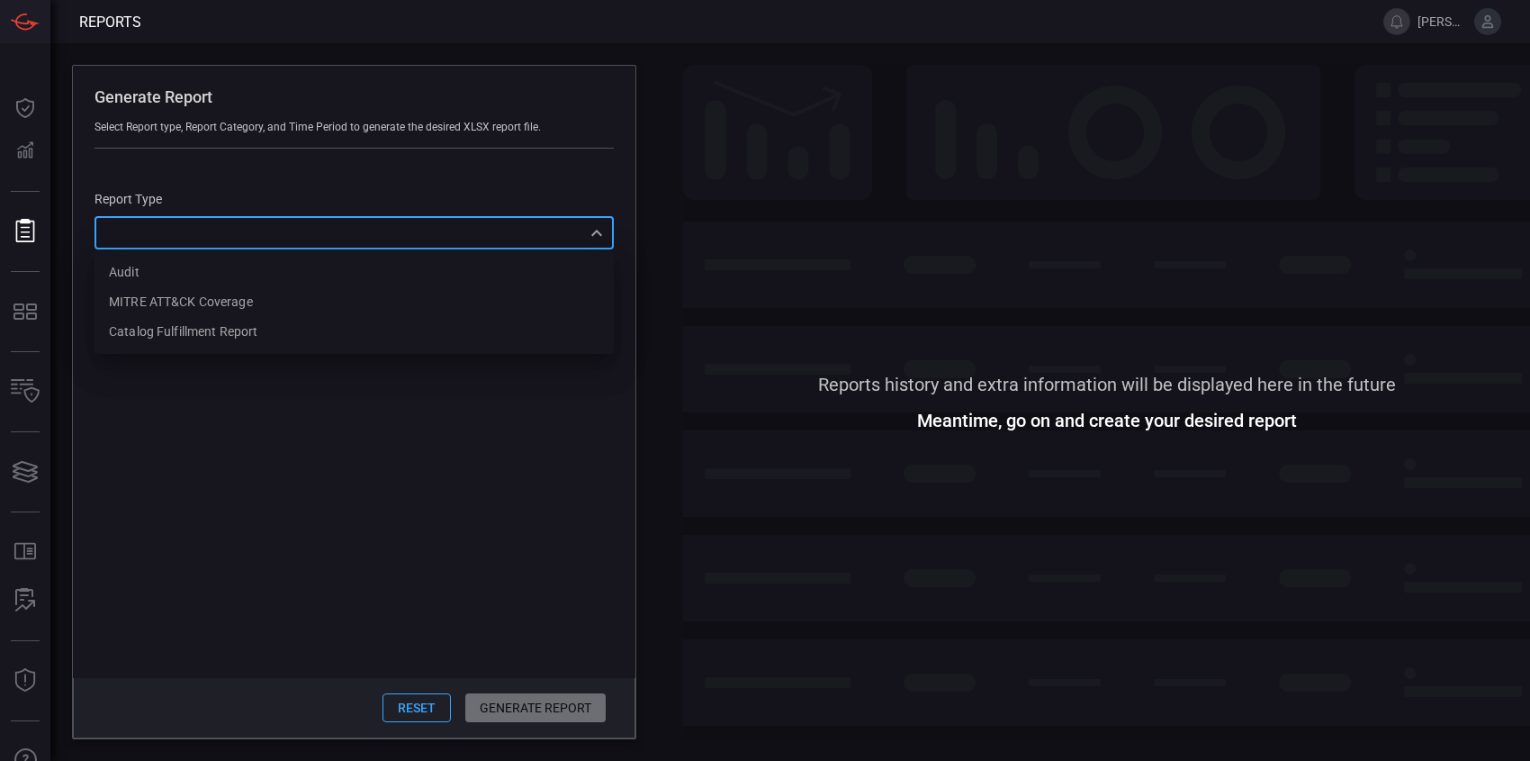
click at [288, 245] on div "​ Audit MITRE ATT&CK Coverage Catalog fulfillment report ​" at bounding box center [354, 232] width 519 height 33
click at [253, 308] on div "MITRE ATT&CK Coverage" at bounding box center [181, 302] width 144 height 19
type input "mitreCoverage"
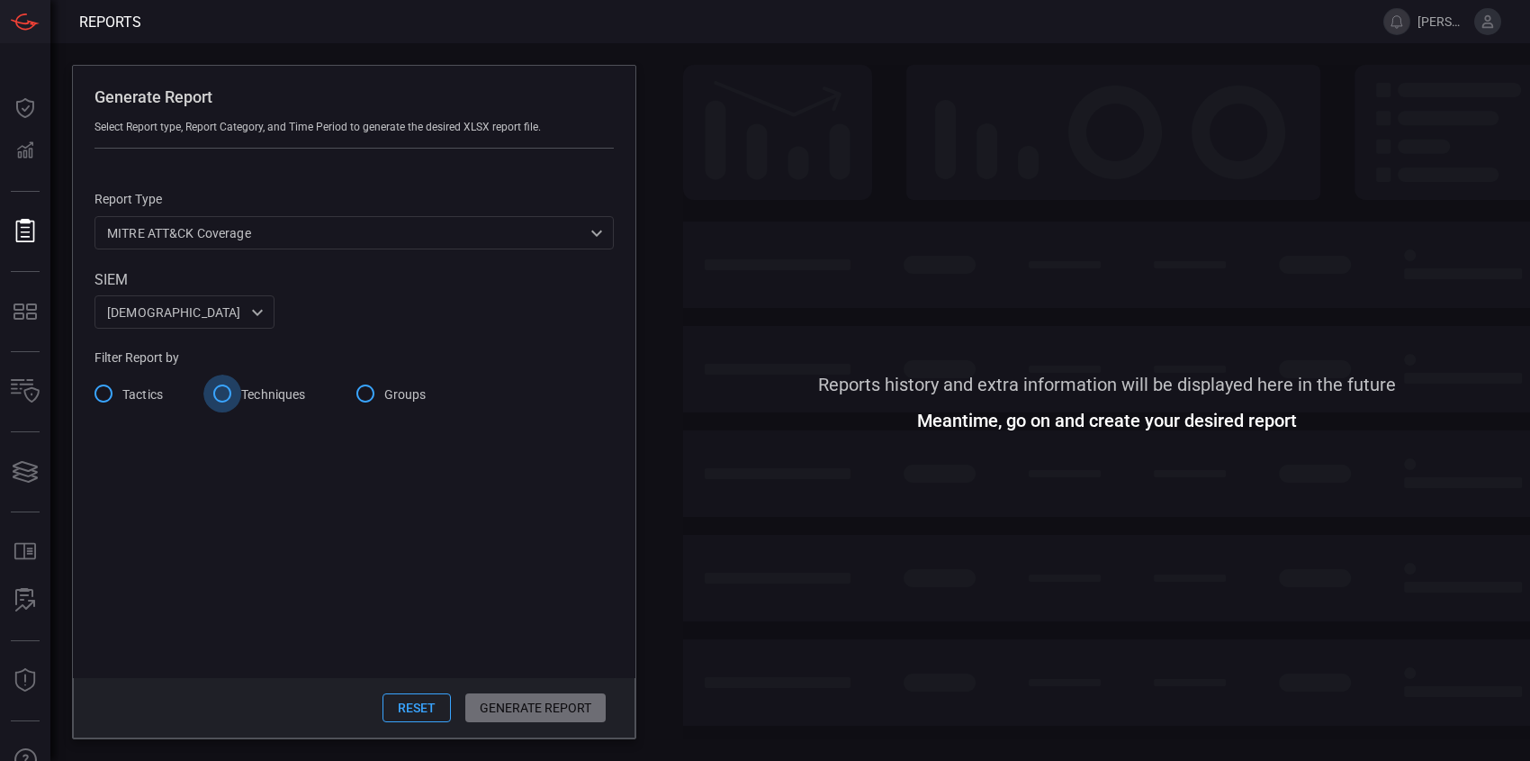
click at [221, 394] on input "Techniques" at bounding box center [222, 393] width 38 height 38
drag, startPoint x: 282, startPoint y: 550, endPoint x: 243, endPoint y: 547, distance: 38.8
click at [243, 547] on div "Create a report going back 1 weeks Generating report for [DATE] - [DATE]" at bounding box center [354, 556] width 519 height 46
type input "5"
click at [451, 607] on div "Report Type MITRE ATT&CK Coverage mitreCoverage ​ SIEM cardinalops 8a85017a-fd6…" at bounding box center [354, 378] width 563 height 458
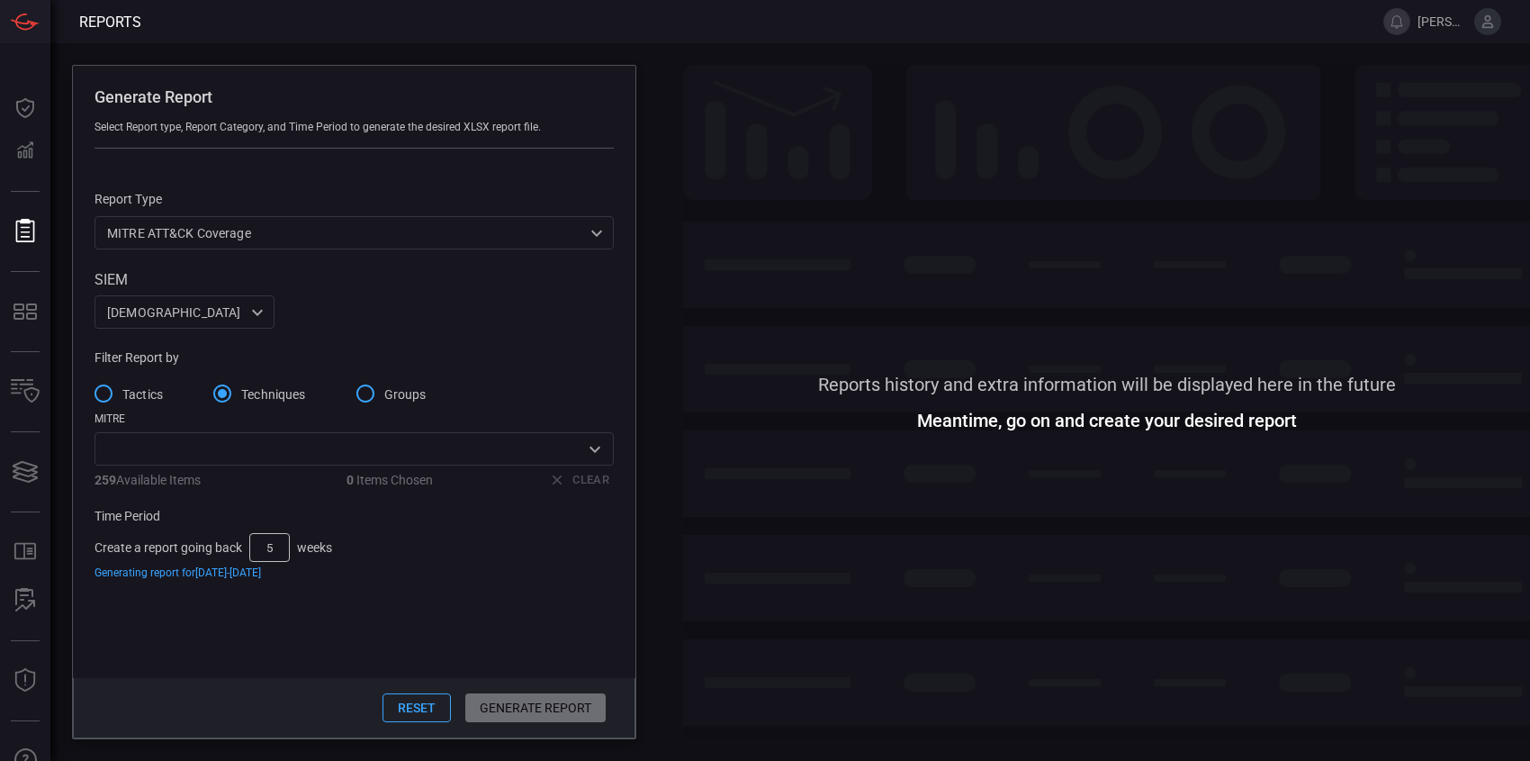
click at [605, 445] on icon "Open" at bounding box center [595, 449] width 22 height 22
click at [524, 615] on span at bounding box center [354, 642] width 563 height 71
click at [105, 393] on input "Tactics" at bounding box center [104, 393] width 38 height 38
click at [225, 393] on input "Techniques" at bounding box center [222, 393] width 38 height 38
click at [105, 395] on input "Tactics" at bounding box center [104, 393] width 38 height 38
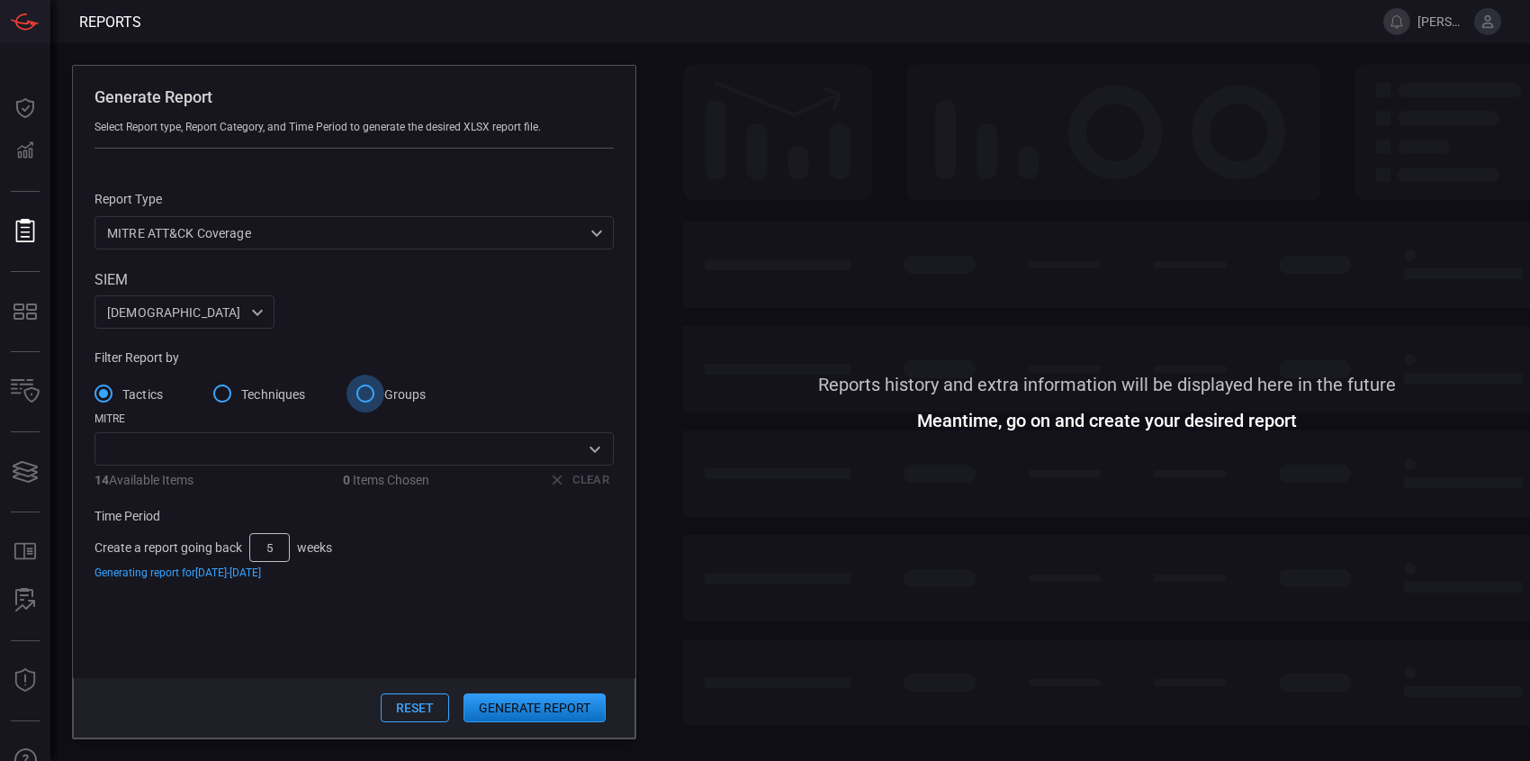
click at [369, 388] on input "Groups" at bounding box center [366, 393] width 38 height 38
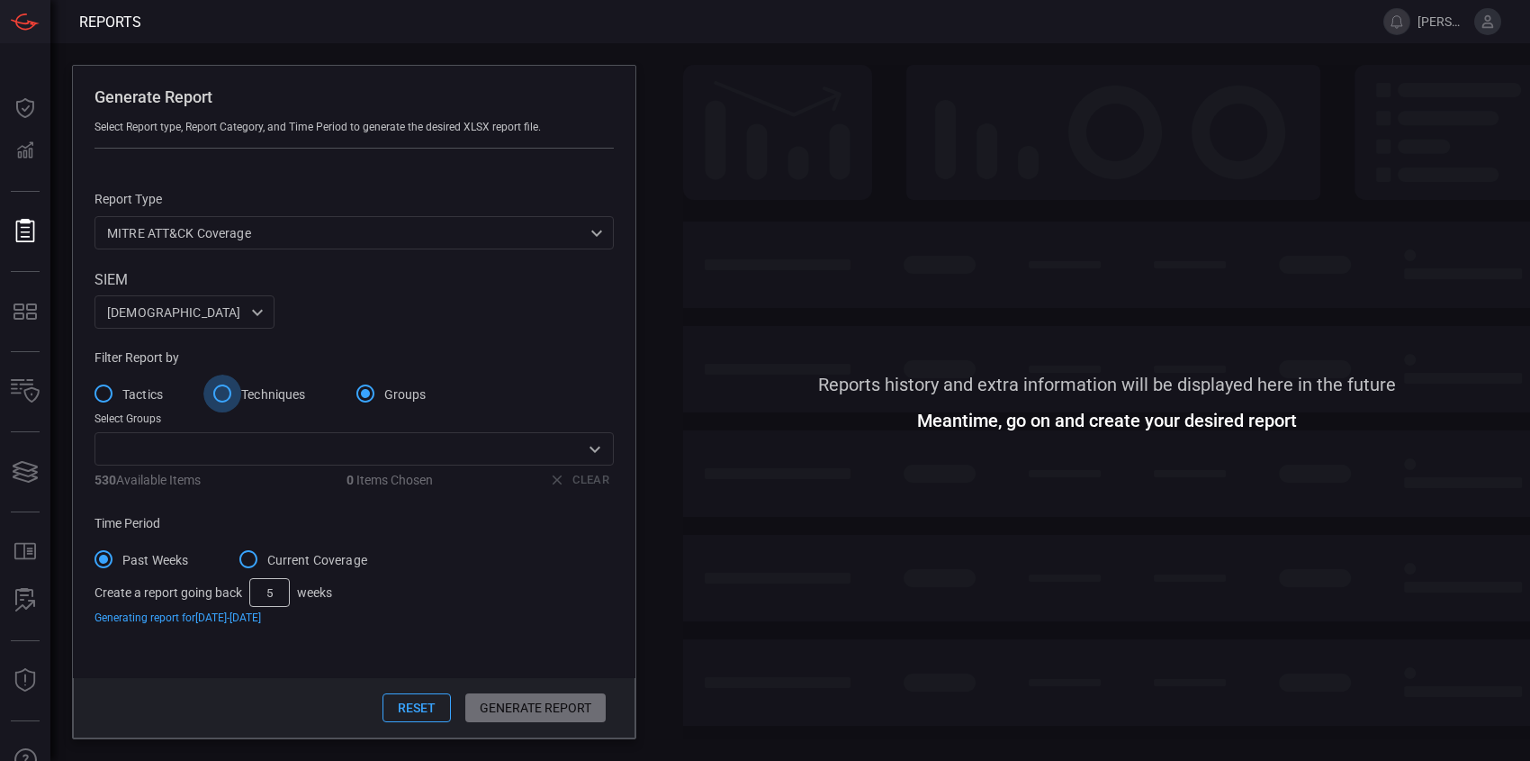
click at [240, 388] on input "Techniques" at bounding box center [222, 393] width 38 height 38
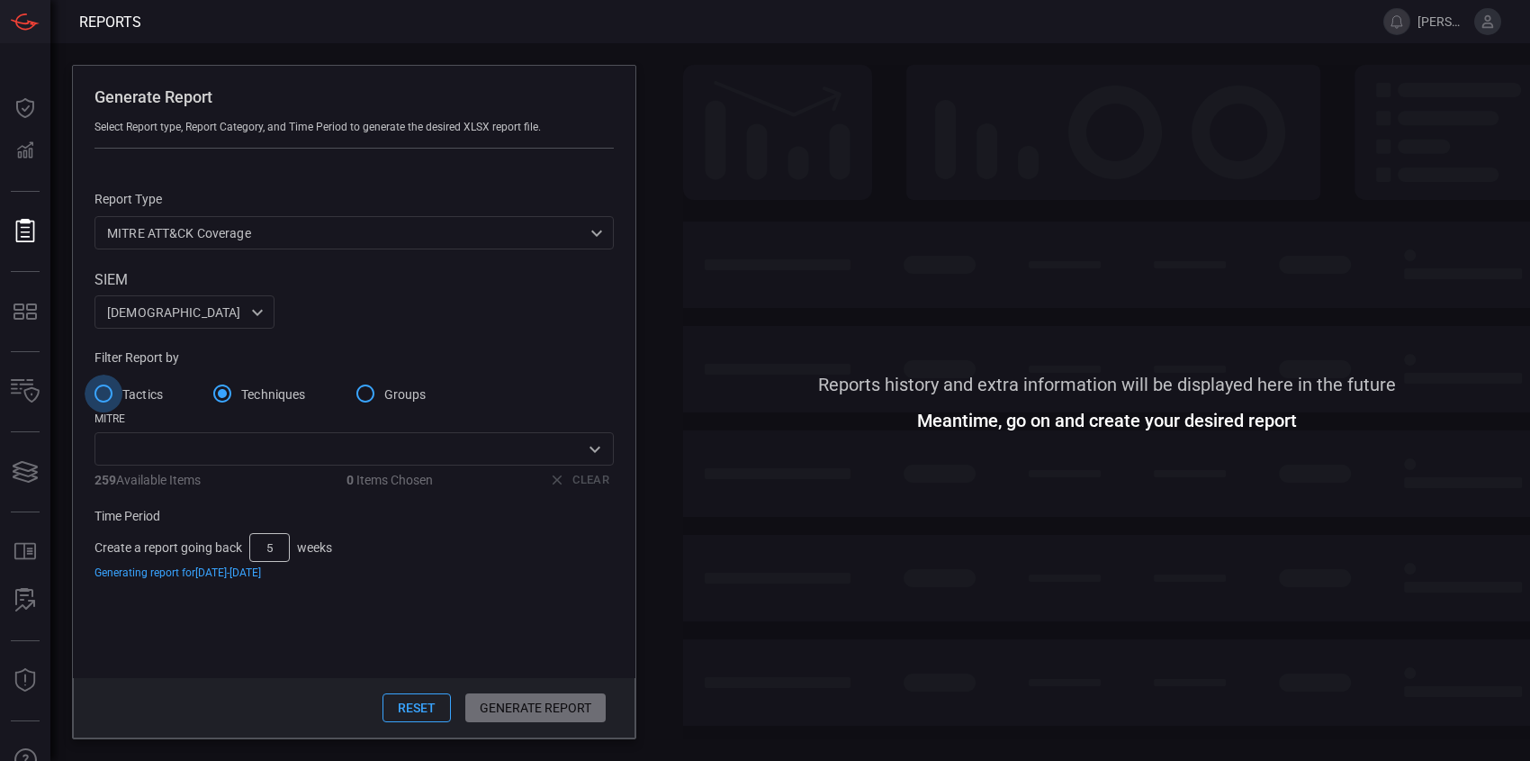
click at [104, 391] on input "Tactics" at bounding box center [104, 393] width 38 height 38
click at [587, 454] on icon "Open" at bounding box center [595, 449] width 22 height 22
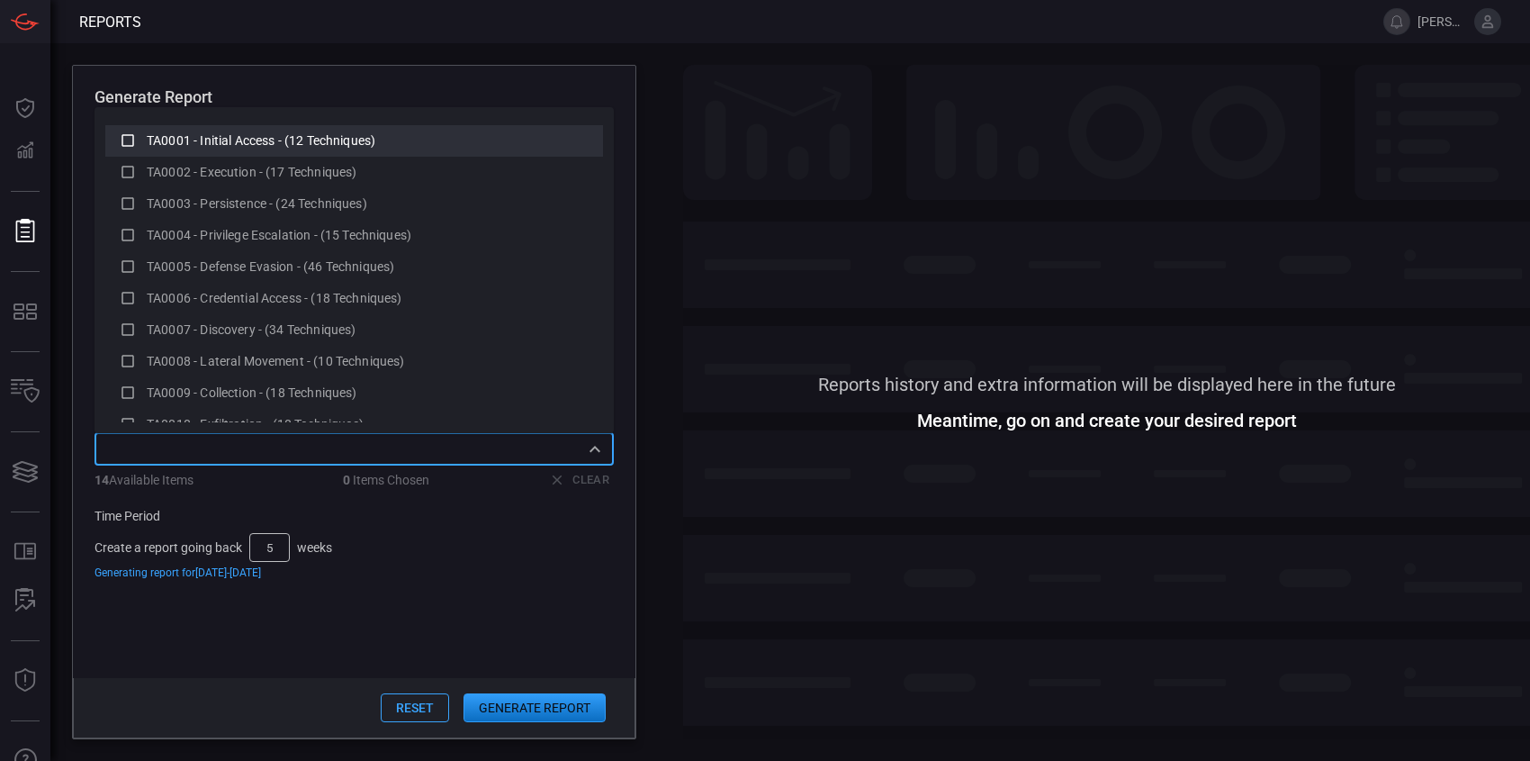
click at [137, 138] on div "TA0001 - Initial Access - (12 Techniques)" at bounding box center [354, 141] width 469 height 23
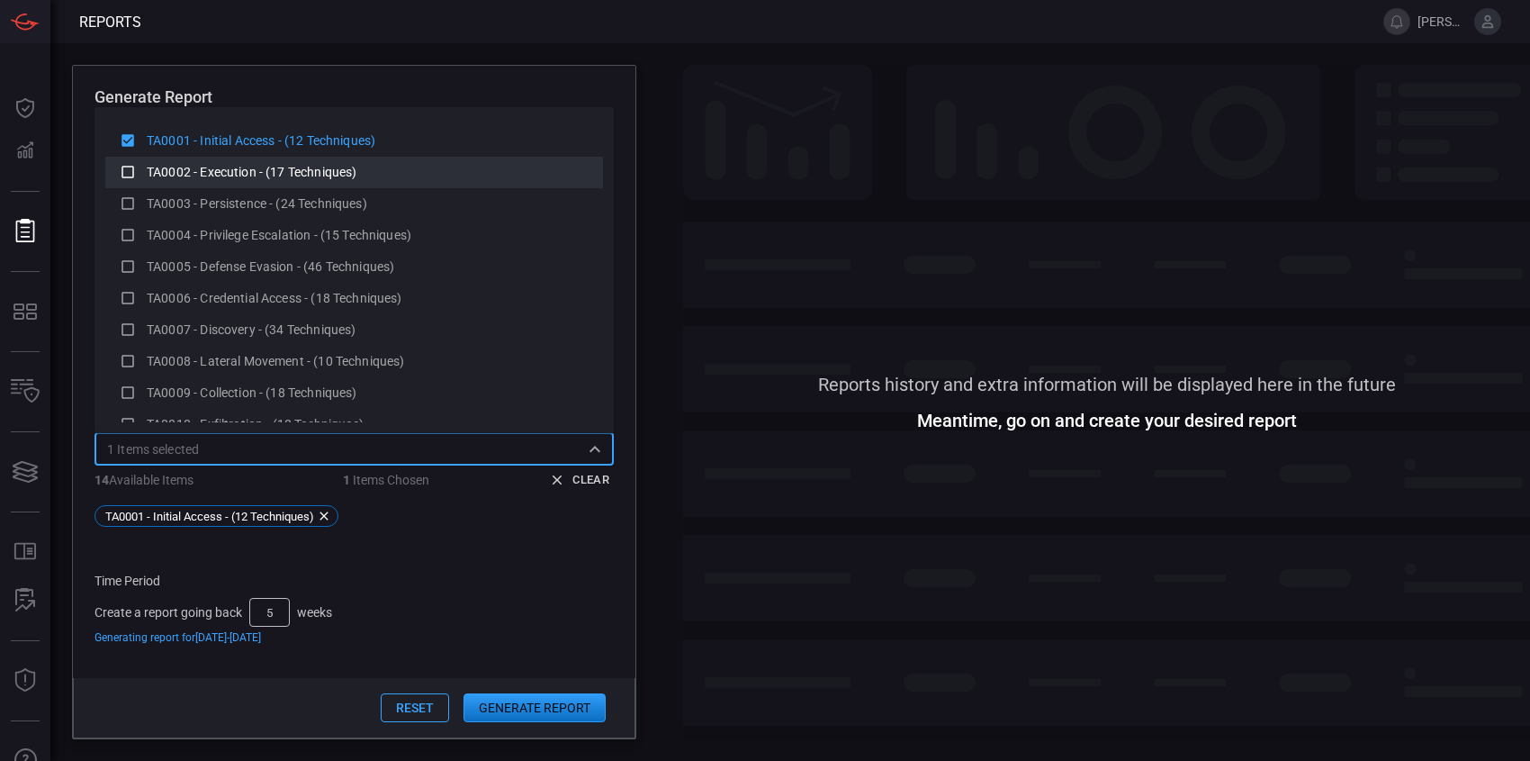
click at [140, 168] on div "TA0002 - Execution - (17 Techniques)" at bounding box center [354, 172] width 469 height 23
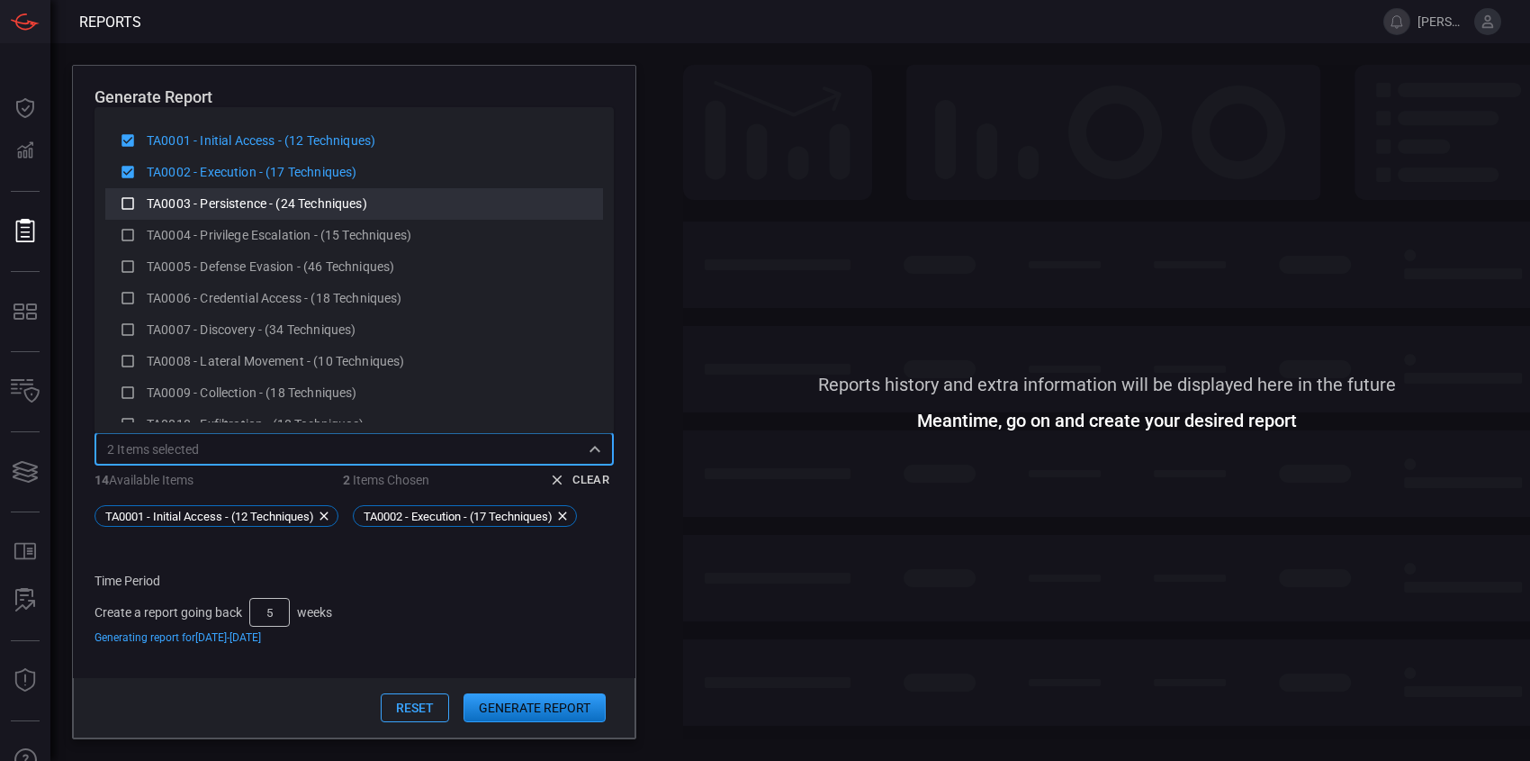
click at [143, 203] on div "TA0003 - Persistence - (24 Techniques)" at bounding box center [354, 204] width 469 height 23
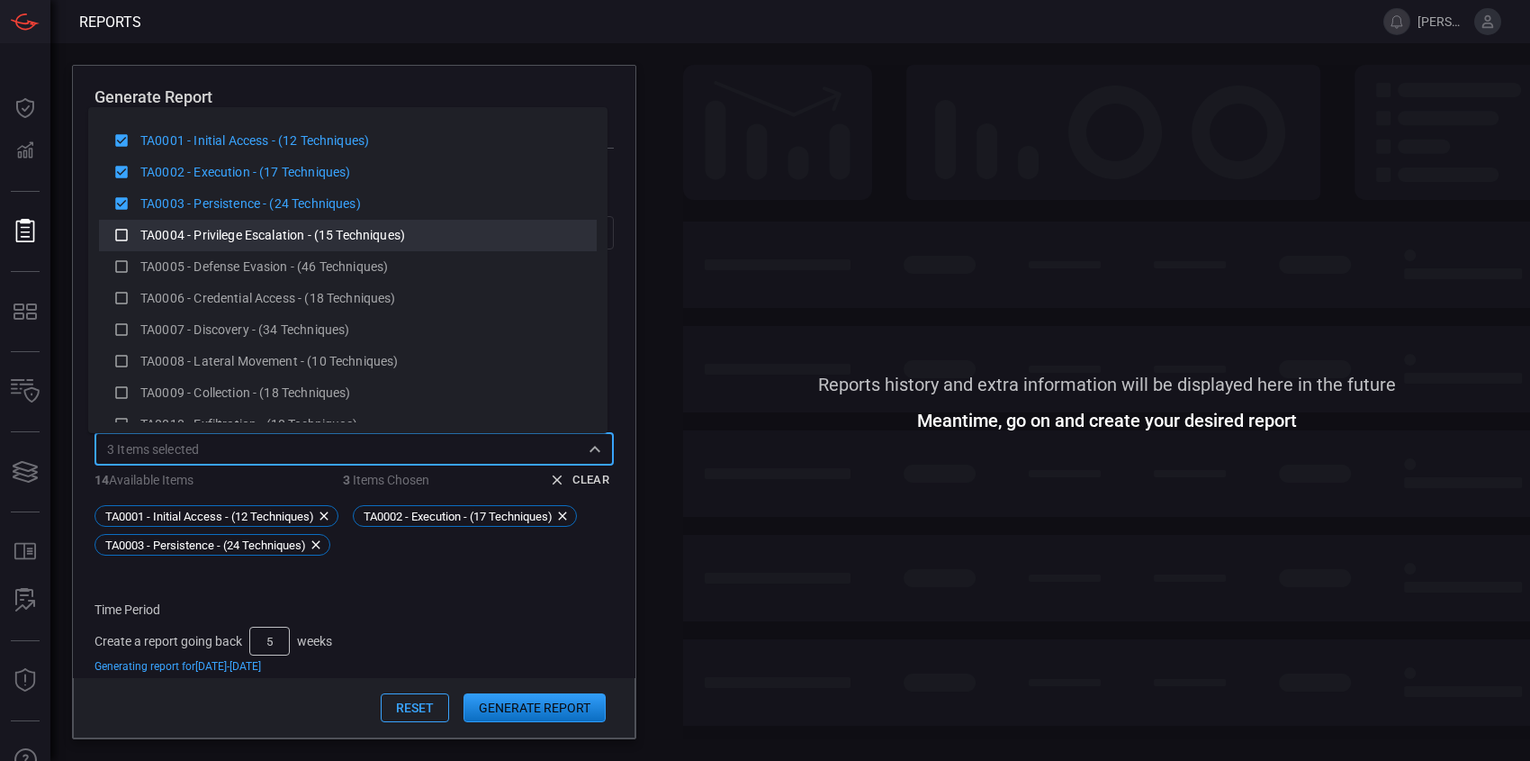
click at [145, 231] on span "TA0004 - Privilege Escalation - (15 Techniques)" at bounding box center [272, 235] width 265 height 14
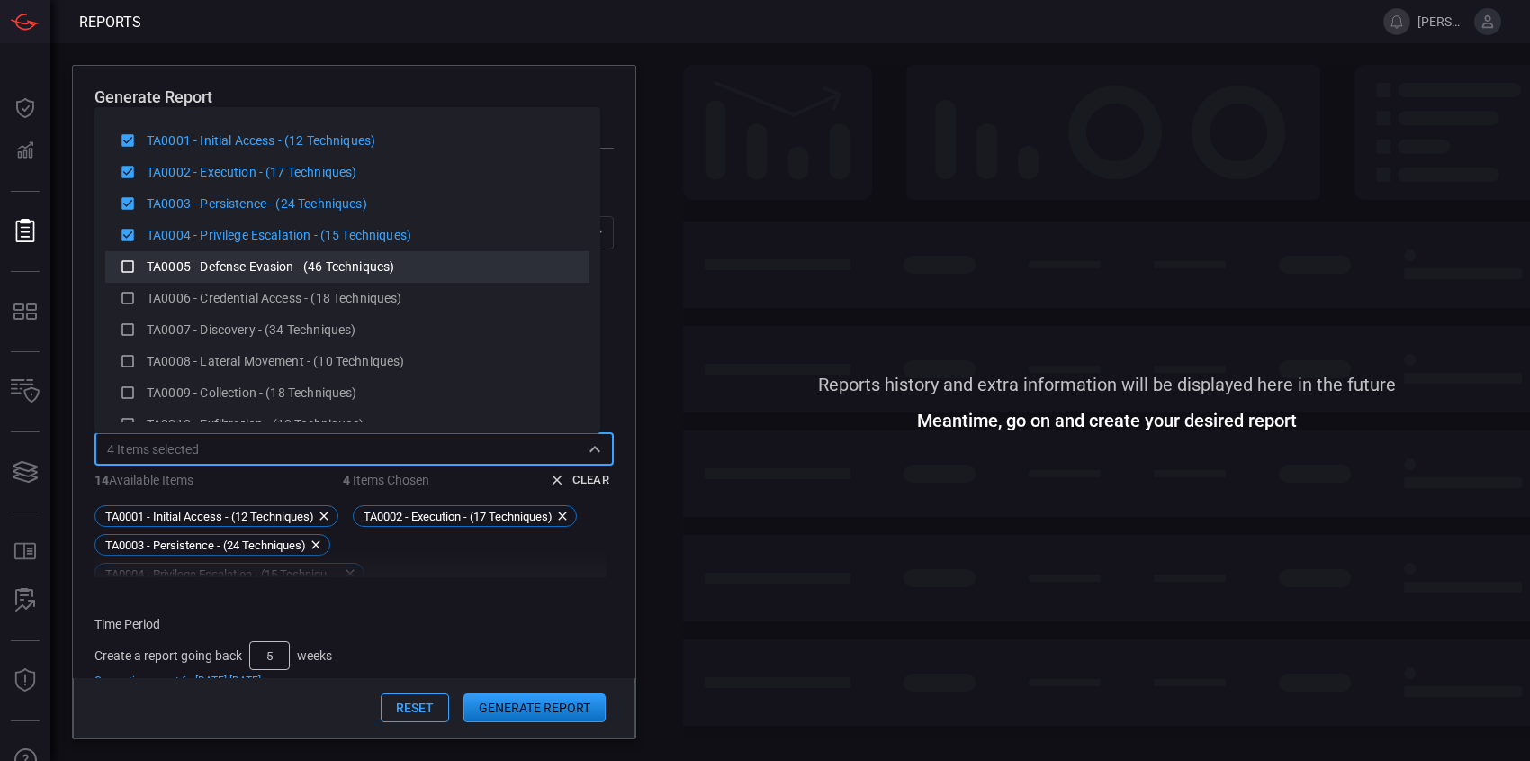
click at [145, 264] on div "TA0005 - Defense Evasion - (46 Techniques)" at bounding box center [348, 267] width 456 height 23
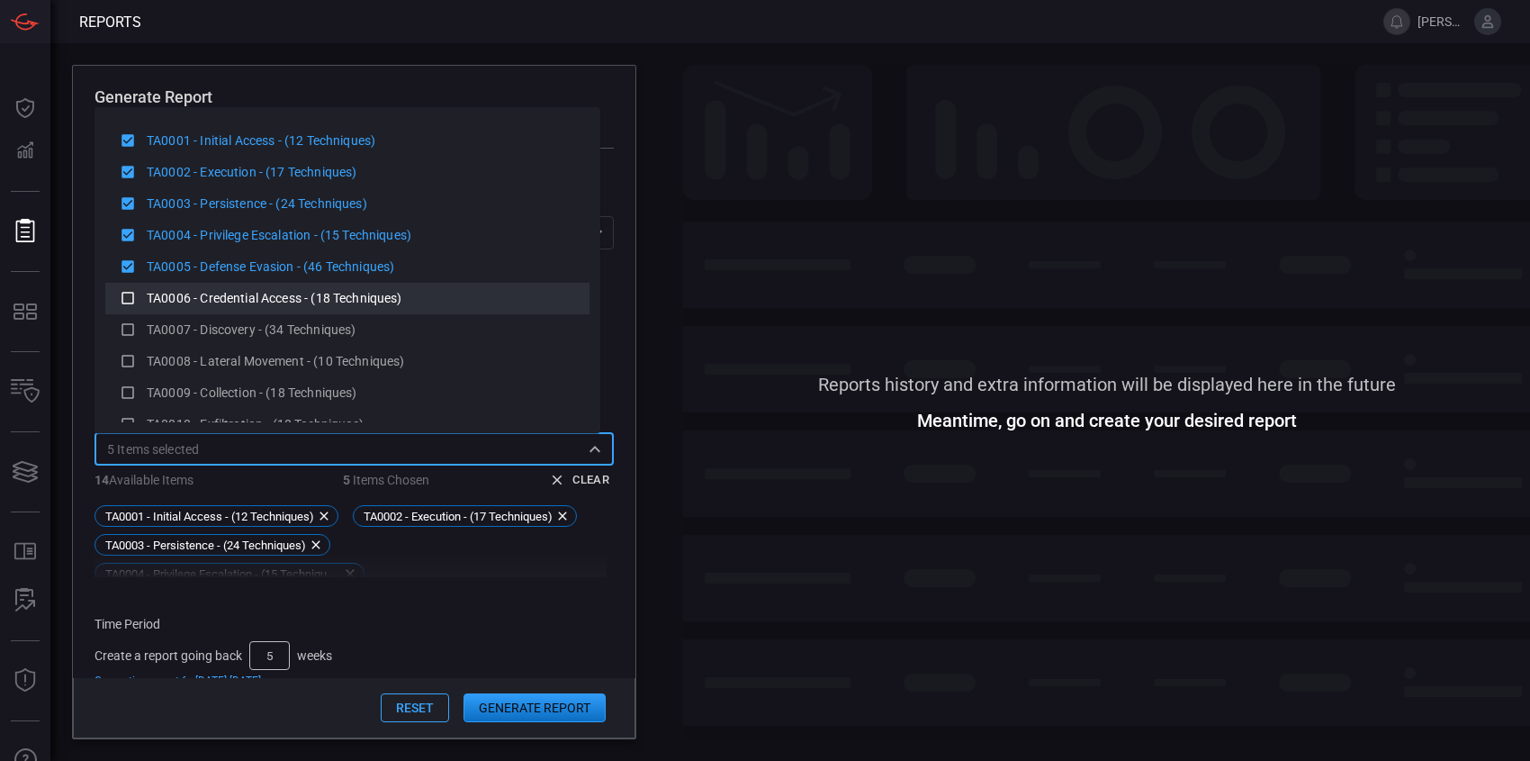
click at [151, 298] on span "TA0006 - Credential Access - (18 Techniques)" at bounding box center [275, 298] width 256 height 14
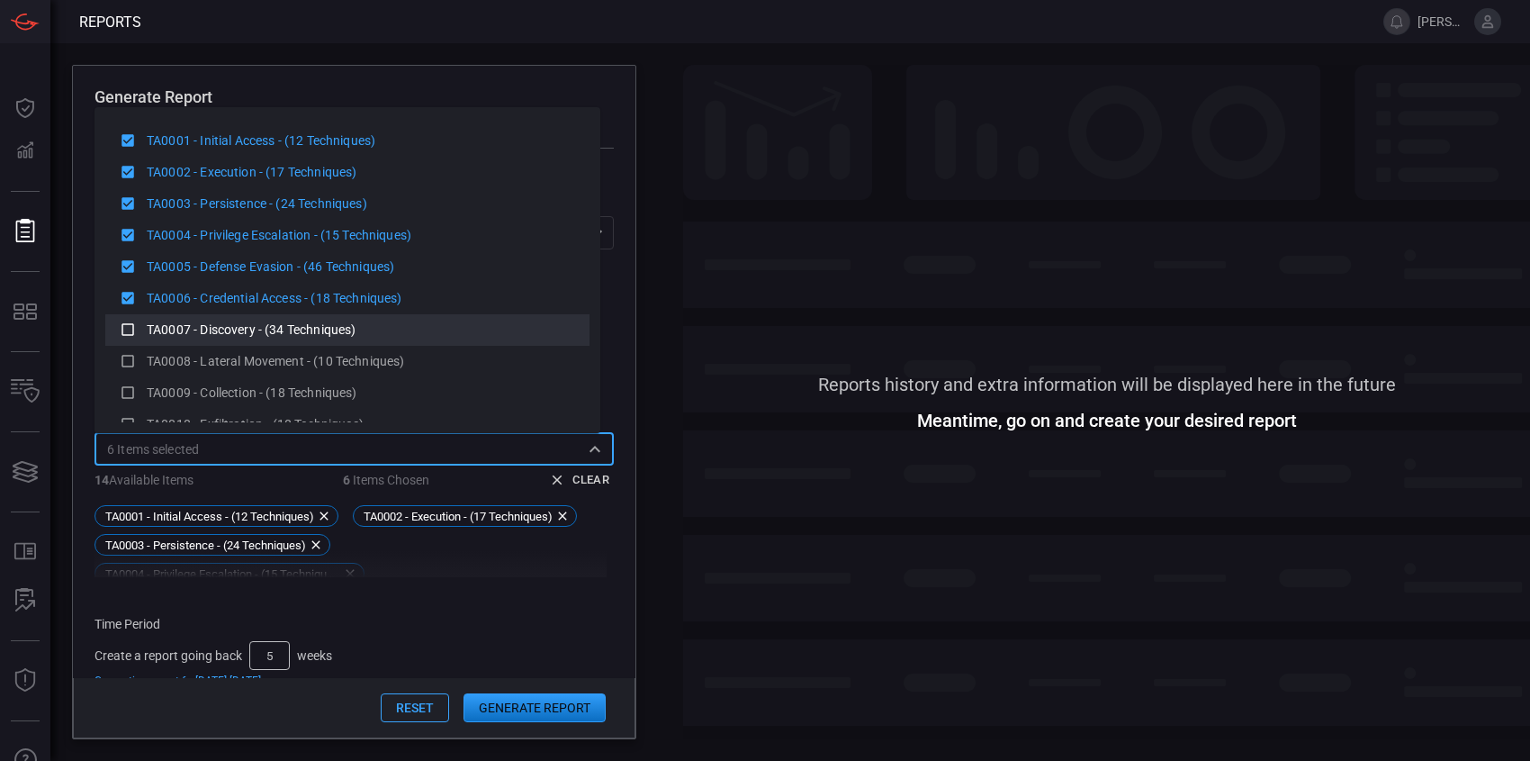
click at [158, 335] on span "TA0007 - Discovery - (34 Techniques)" at bounding box center [251, 329] width 209 height 14
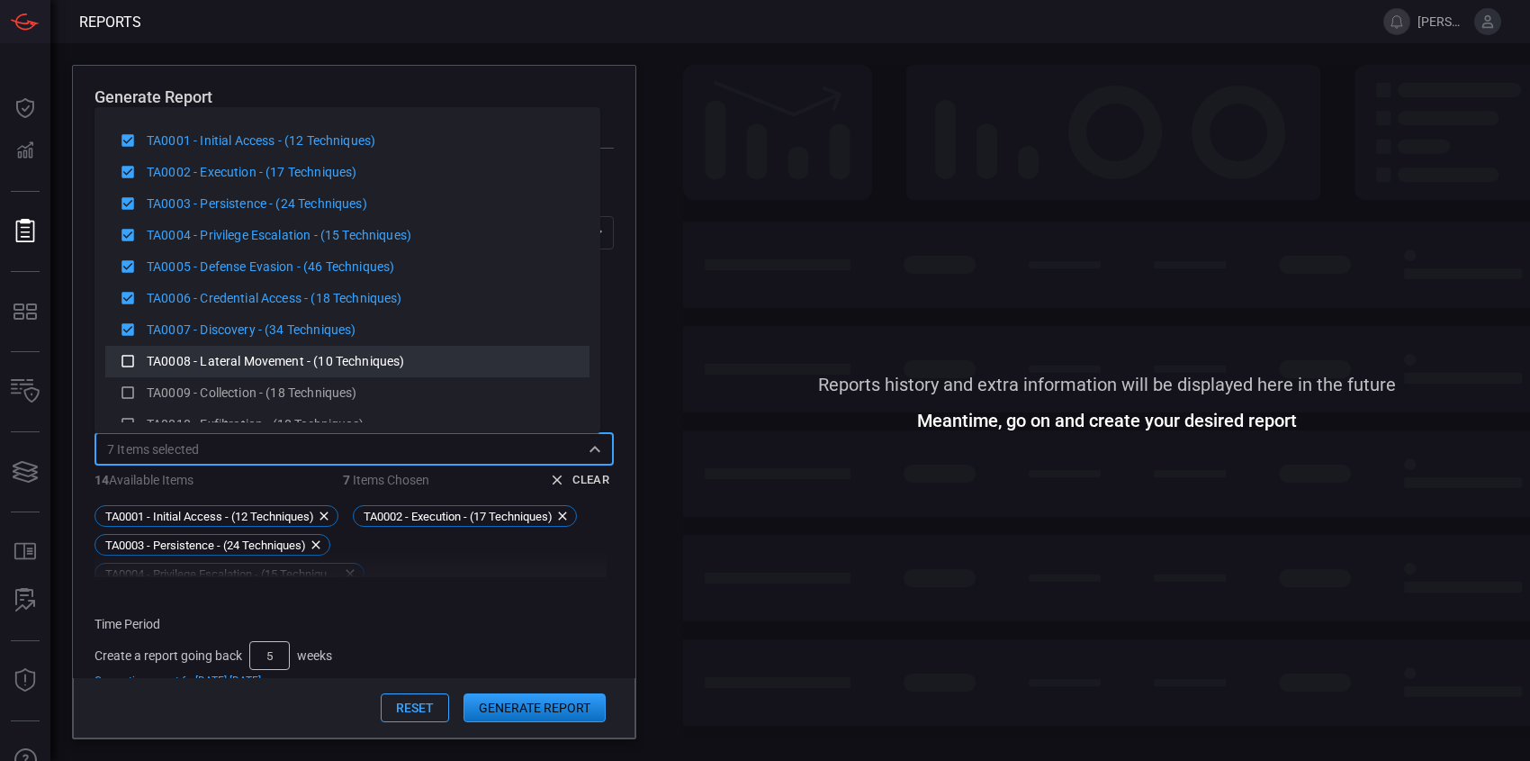
click at [163, 368] on span "TA0008 - Lateral Movement - (10 Techniques)" at bounding box center [275, 361] width 257 height 14
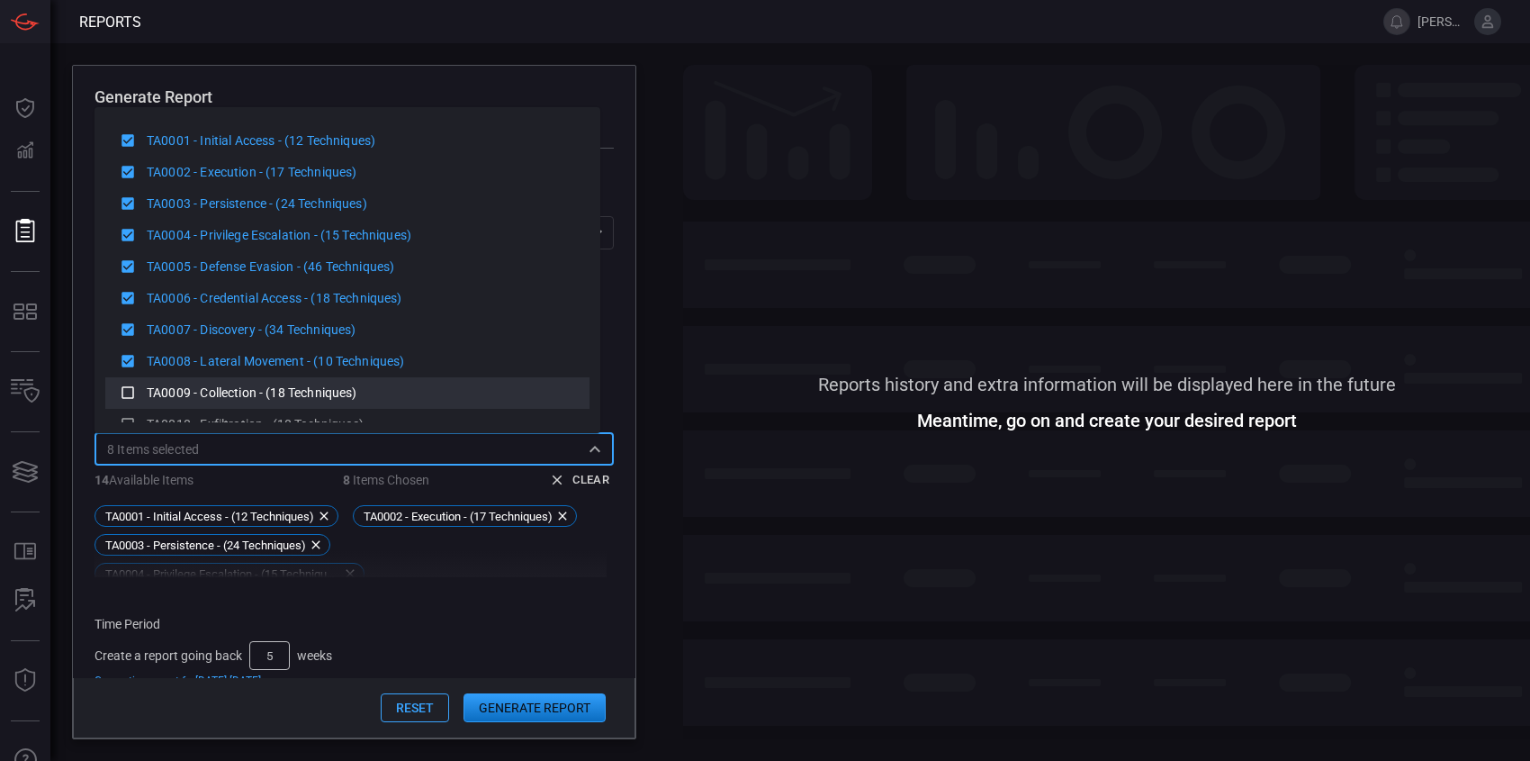
click at [165, 397] on span "TA0009 - Collection - (18 Techniques)" at bounding box center [252, 392] width 211 height 14
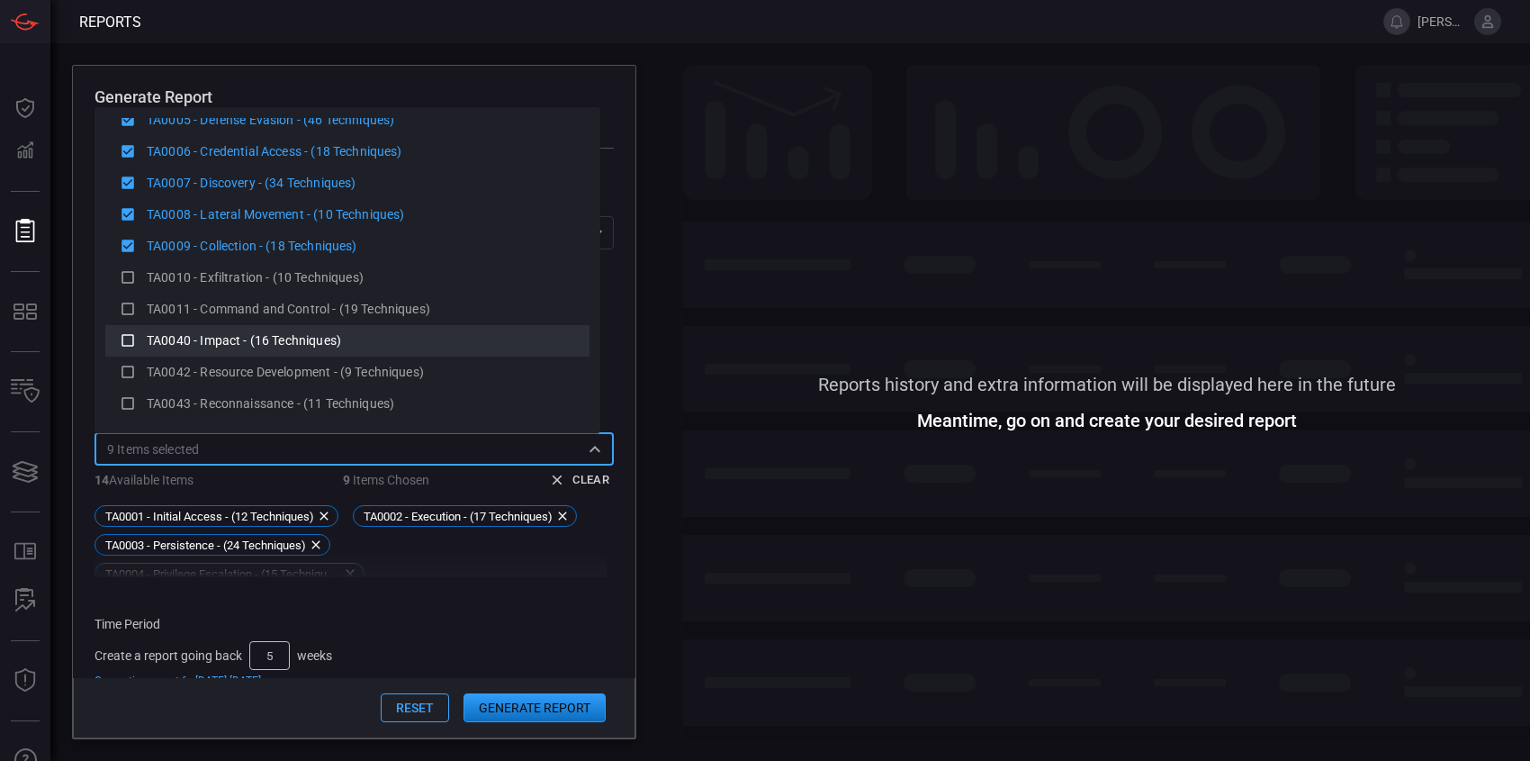
scroll to position [151, 0]
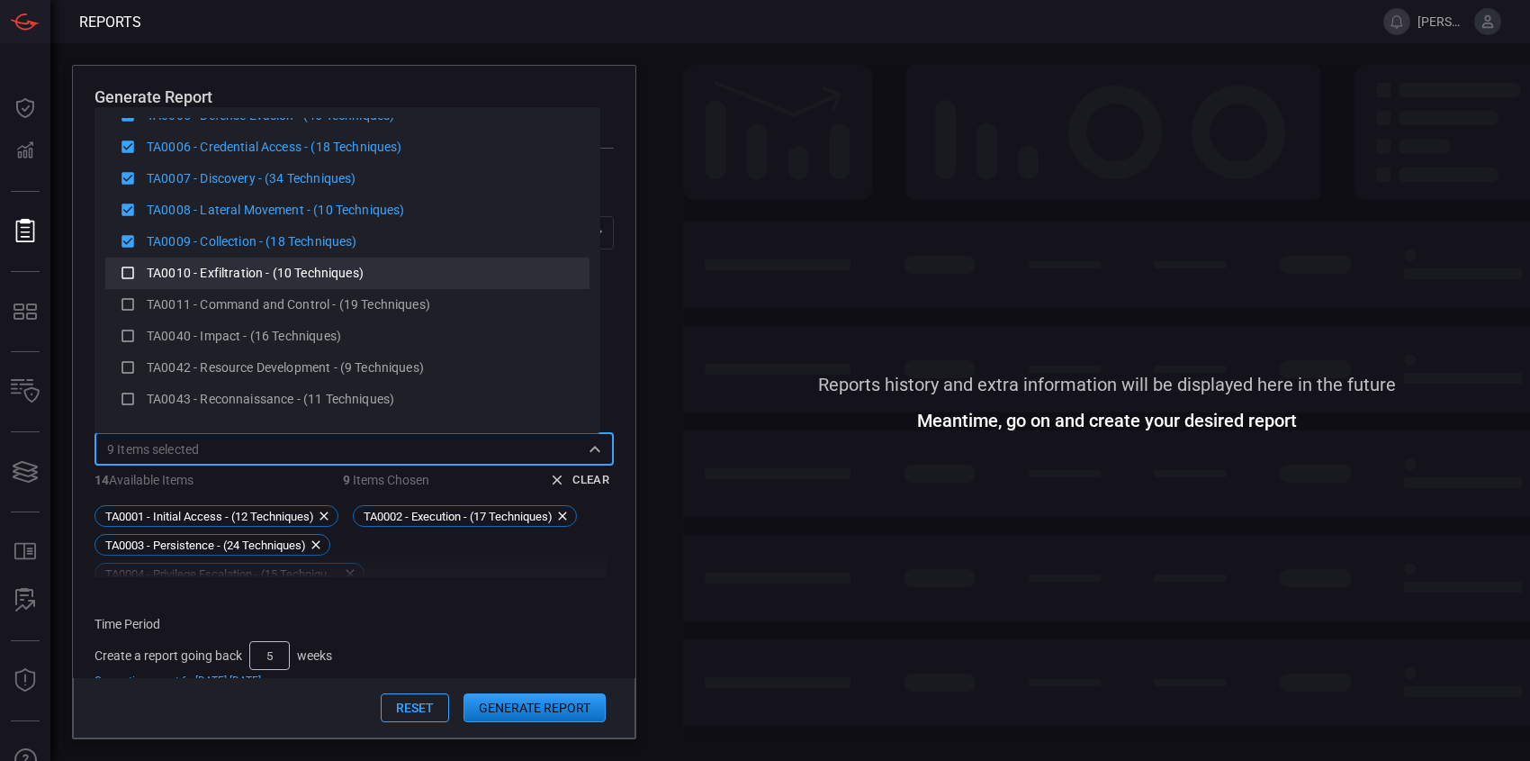
click at [192, 275] on span "TA0010 - Exfiltration - (10 Techniques)" at bounding box center [255, 273] width 217 height 14
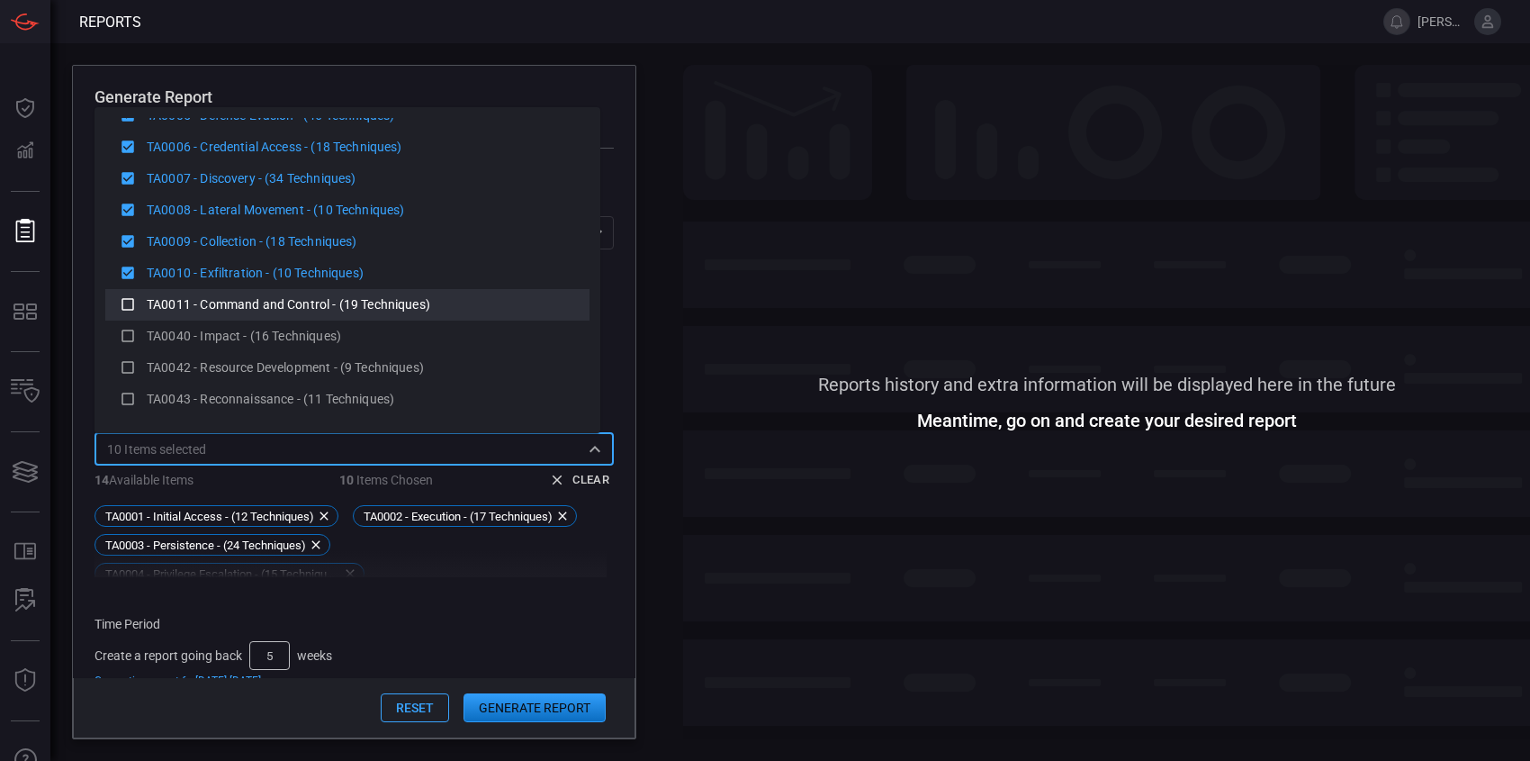
click at [193, 295] on div "TA0011 - Command and Control - (19 Techniques)" at bounding box center [361, 304] width 429 height 19
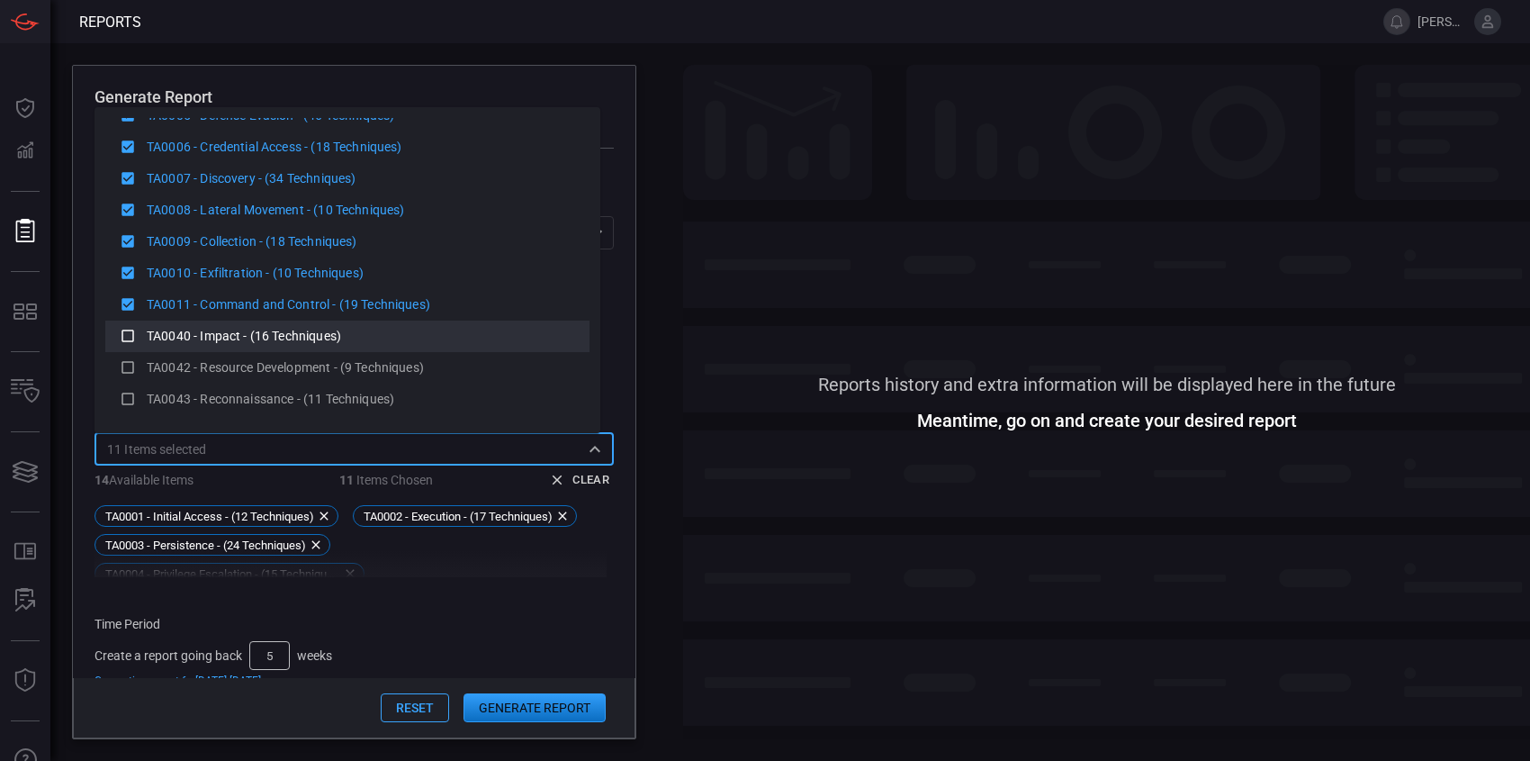
click at [199, 323] on li "TA0040 - Impact - (16 Techniques)" at bounding box center [347, 336] width 484 height 32
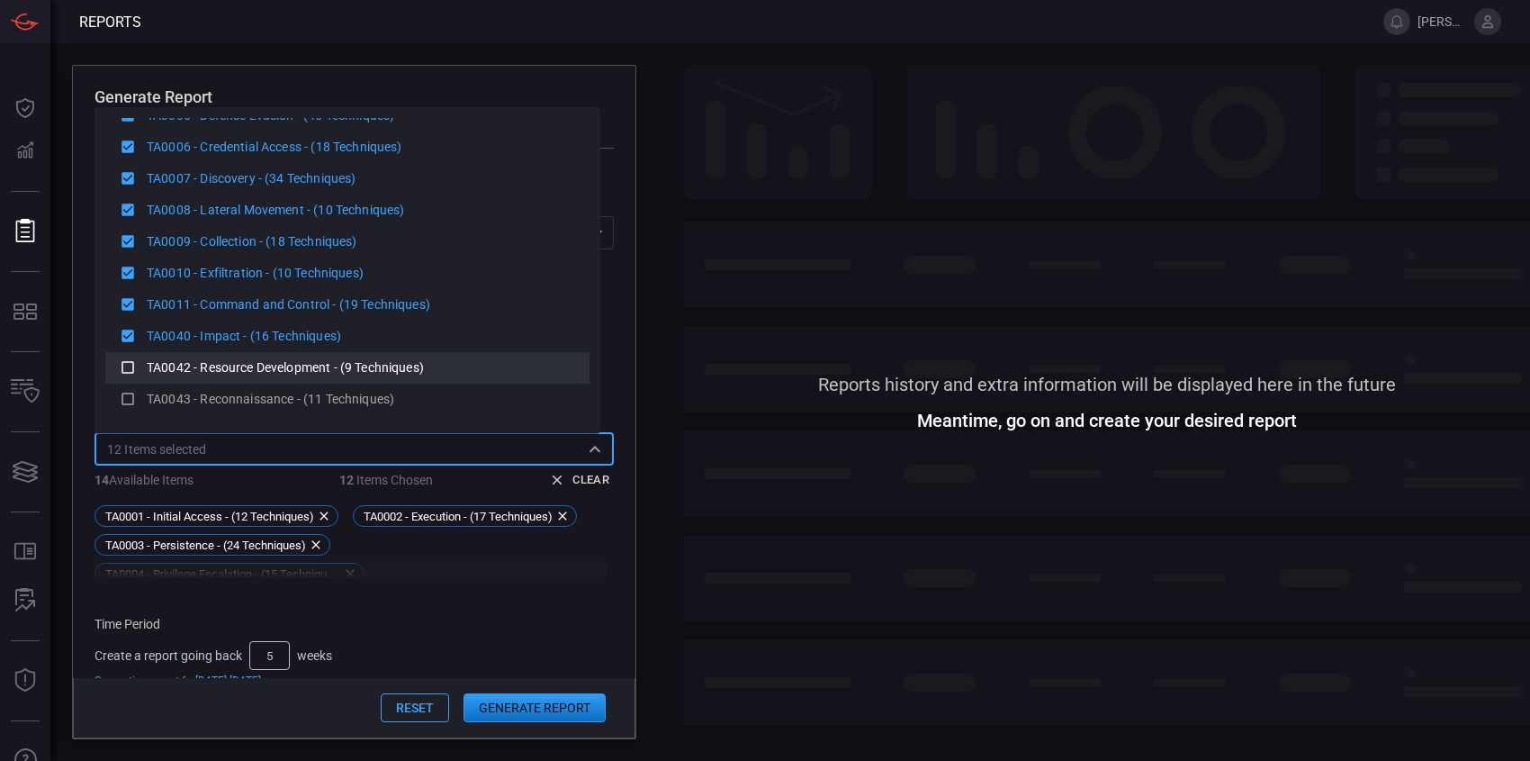
click at [212, 367] on span "TA0042 - Resource Development - (9 Techniques)" at bounding box center [285, 367] width 277 height 14
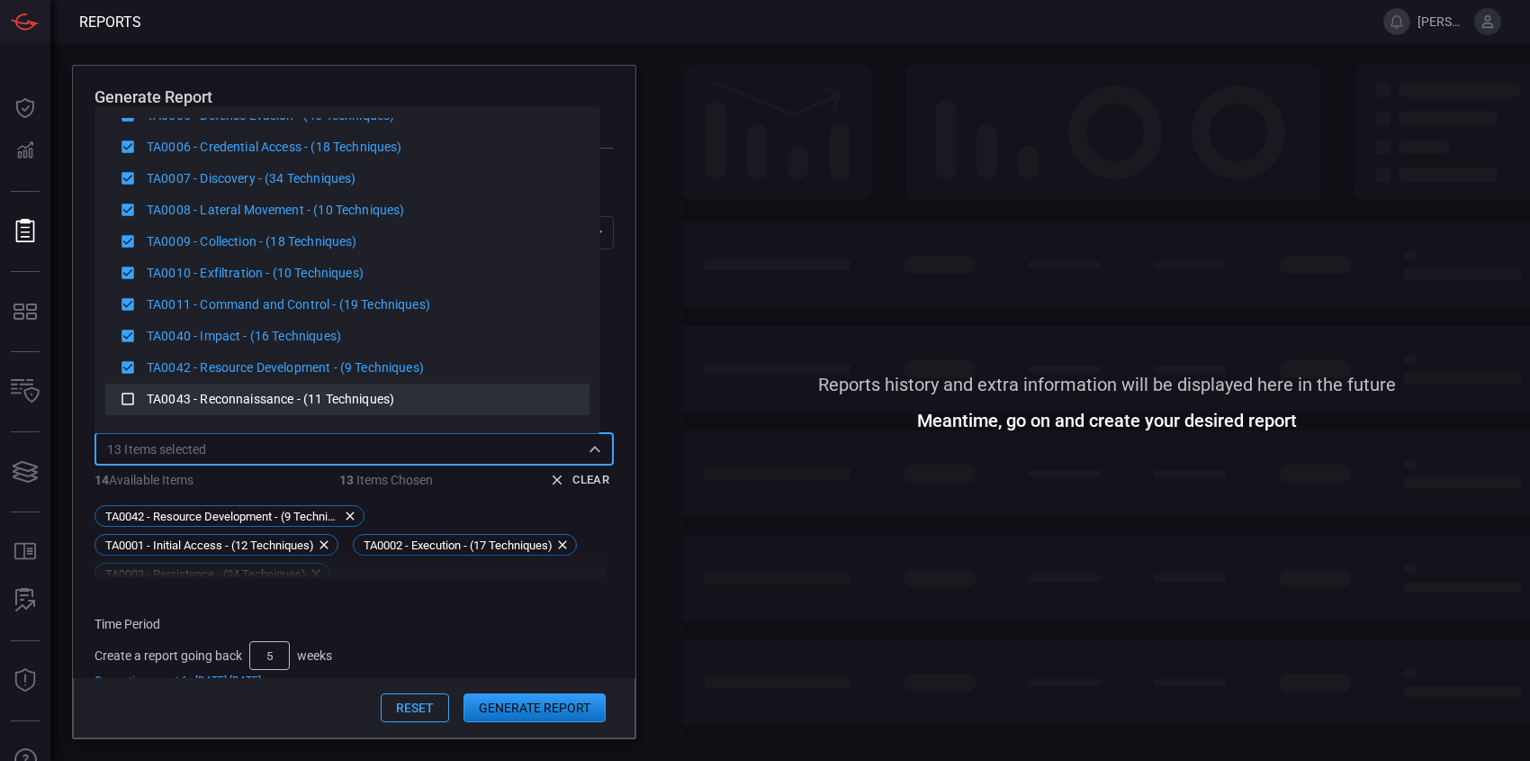
click at [228, 401] on span "TA0043 - Reconnaissance - (11 Techniques)" at bounding box center [271, 399] width 248 height 14
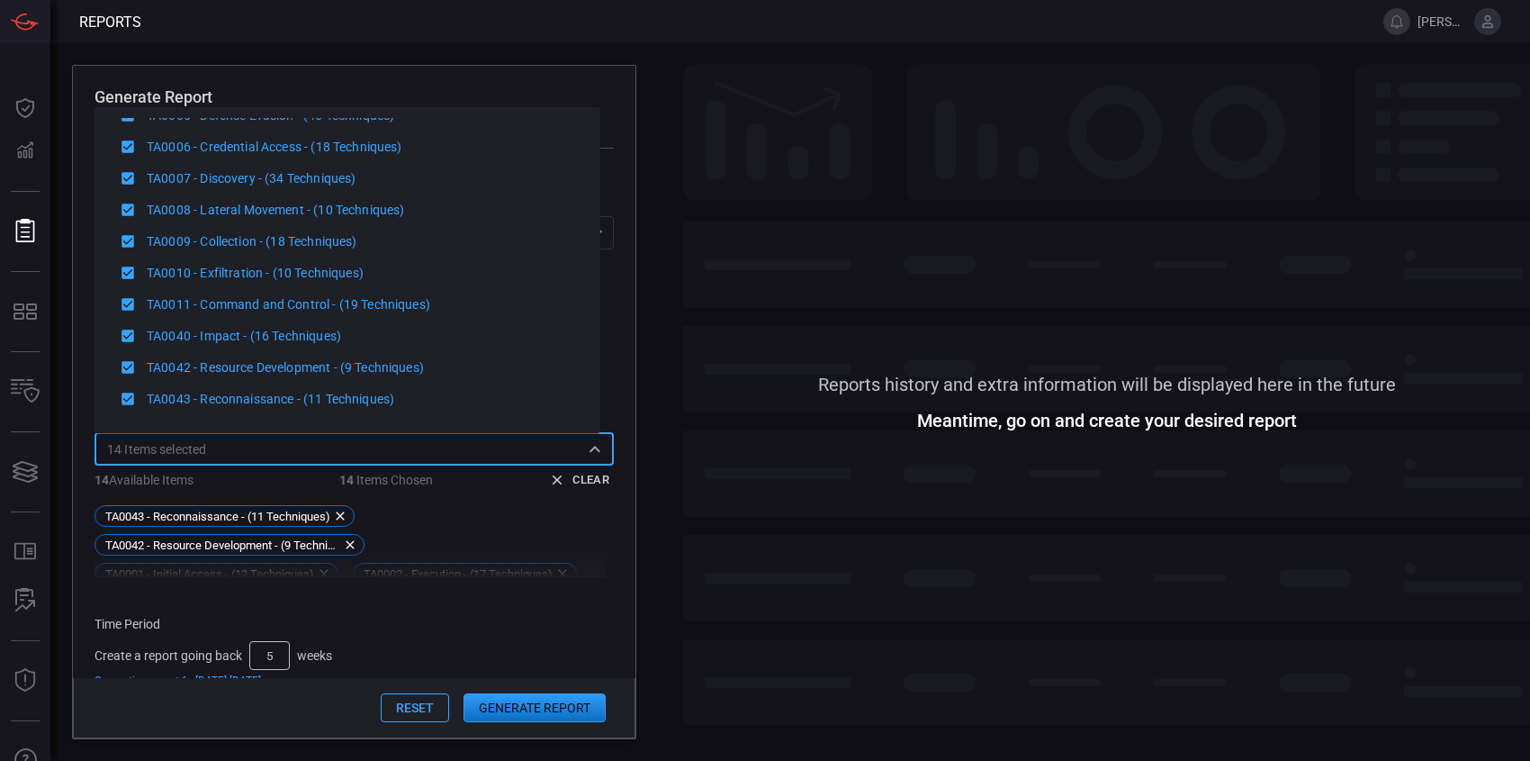
click at [570, 708] on button "Generate Report" at bounding box center [535, 707] width 142 height 29
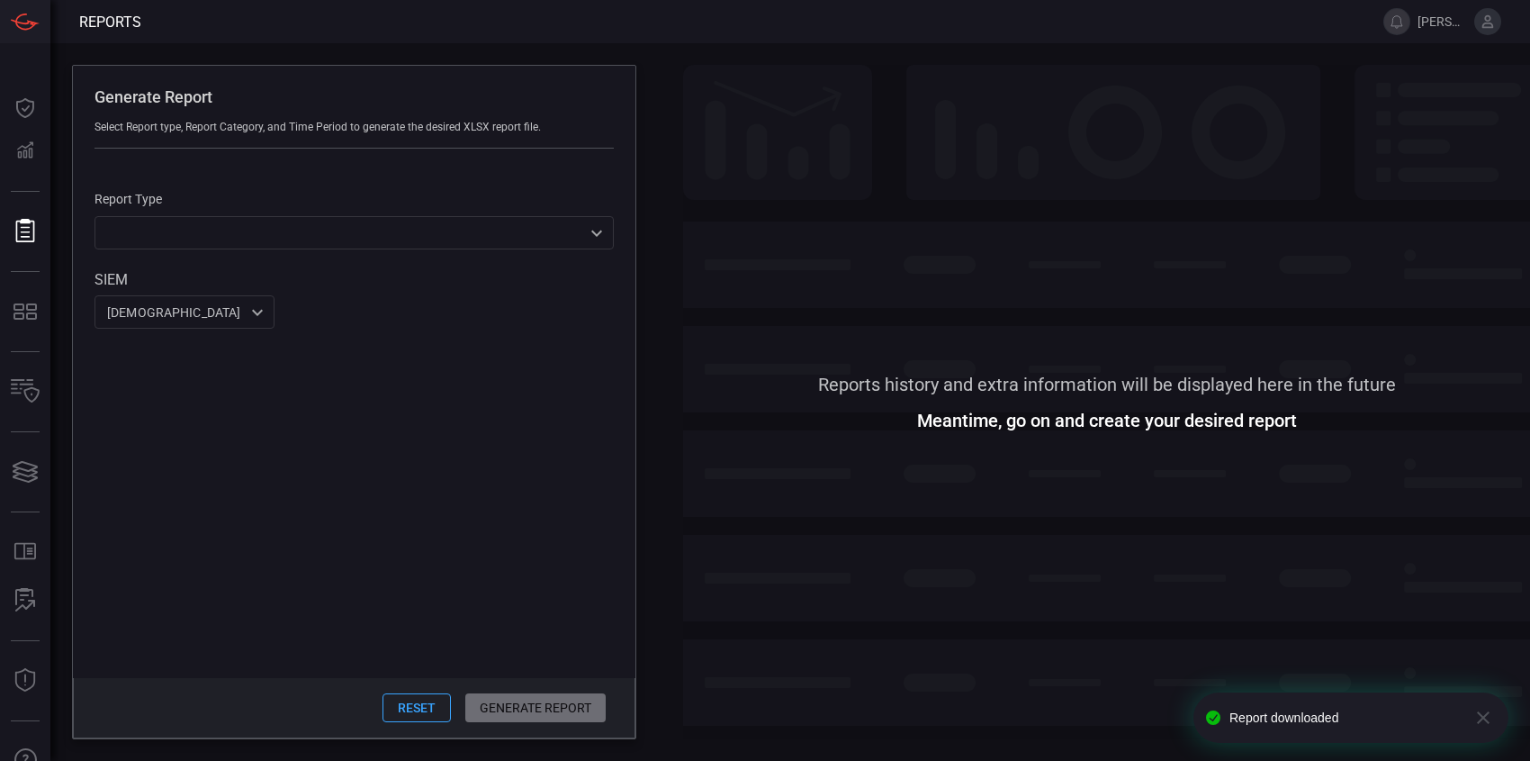
click at [736, 74] on span at bounding box center [1106, 221] width 847 height 312
click at [701, 67] on span at bounding box center [1106, 221] width 847 height 312
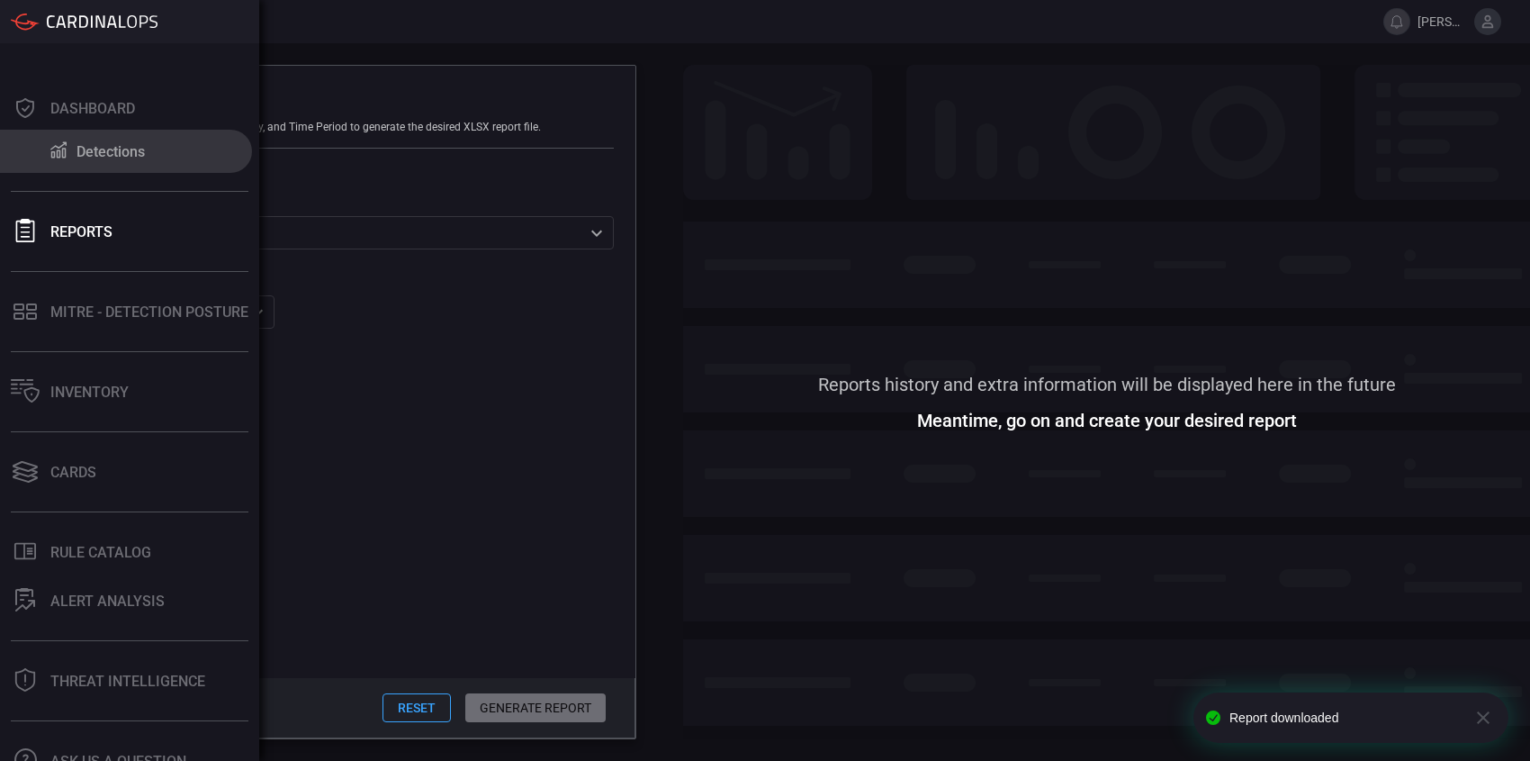
click at [42, 148] on button "Detections" at bounding box center [126, 151] width 252 height 43
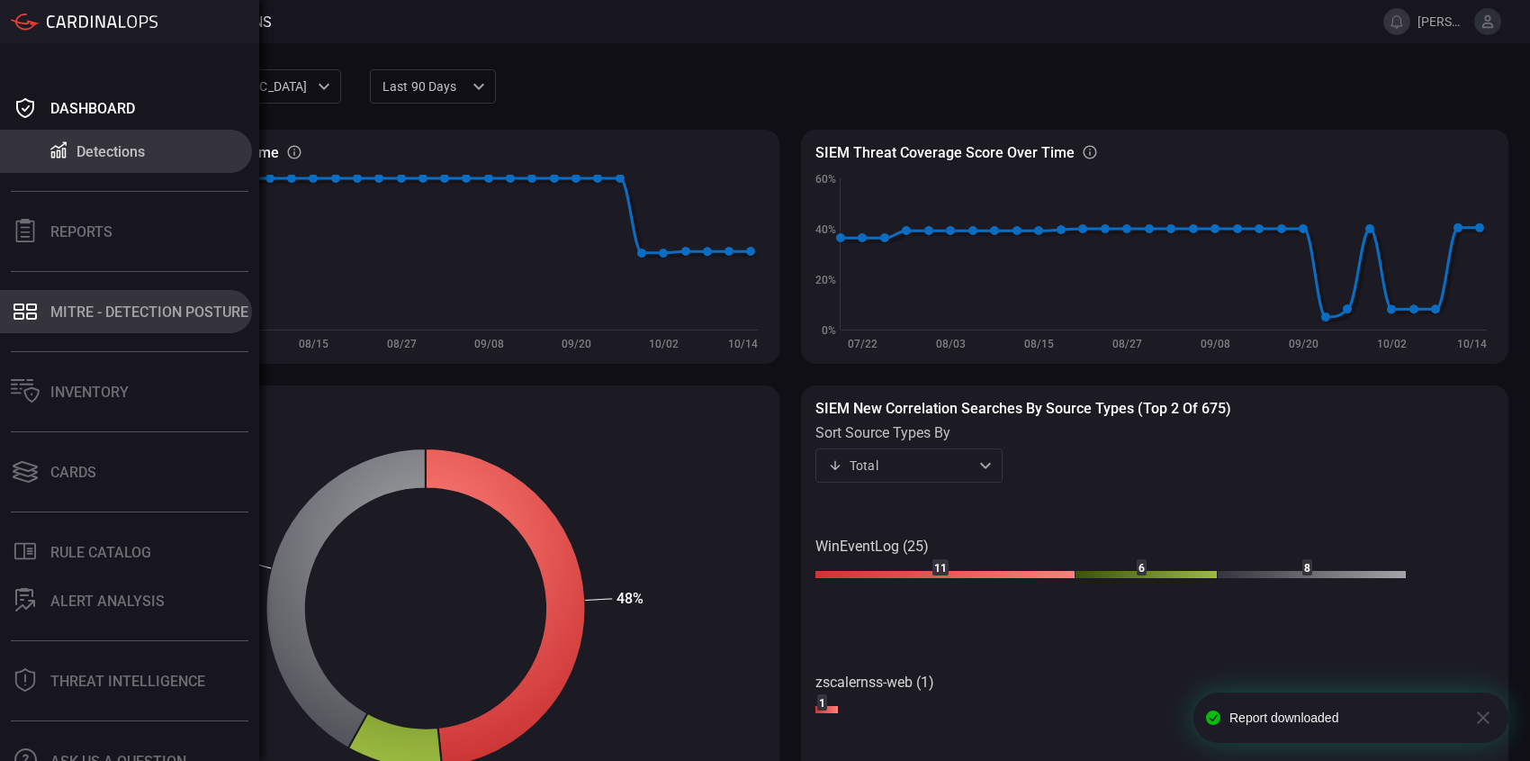
click at [111, 319] on div "MITRE - Detection Posture" at bounding box center [149, 311] width 198 height 17
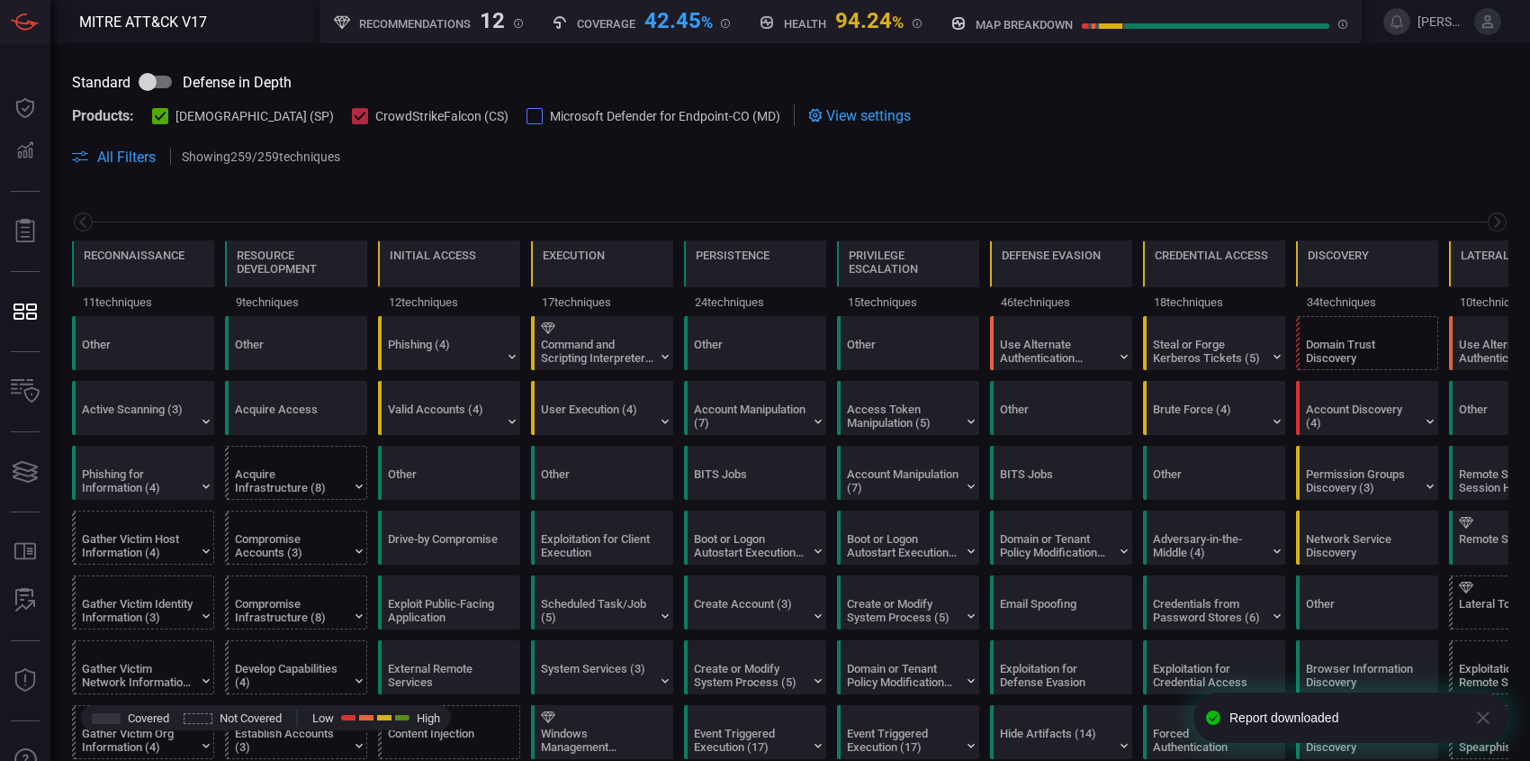
scroll to position [0, 236]
